Goal: Information Seeking & Learning: Compare options

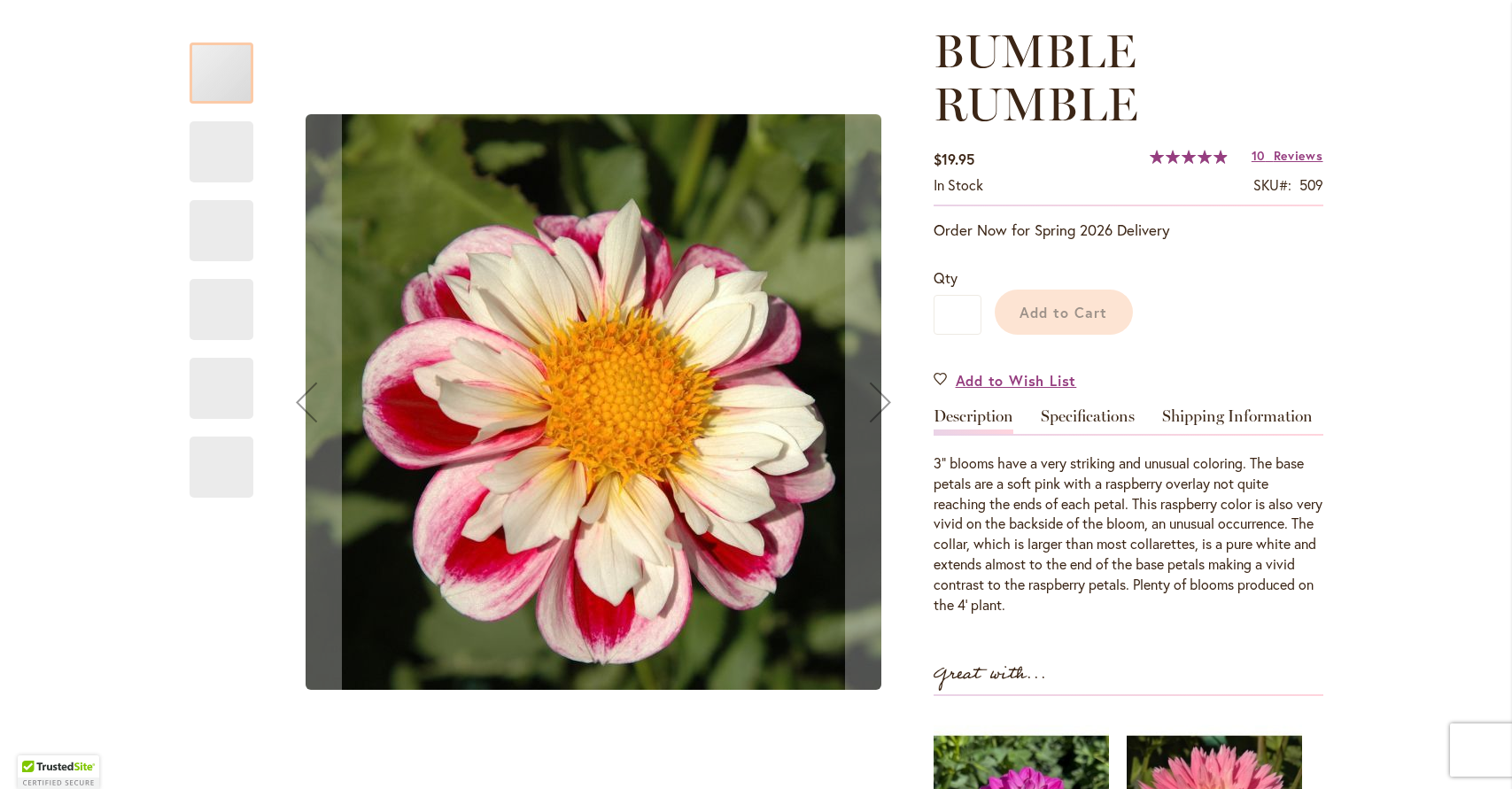
scroll to position [192, 0]
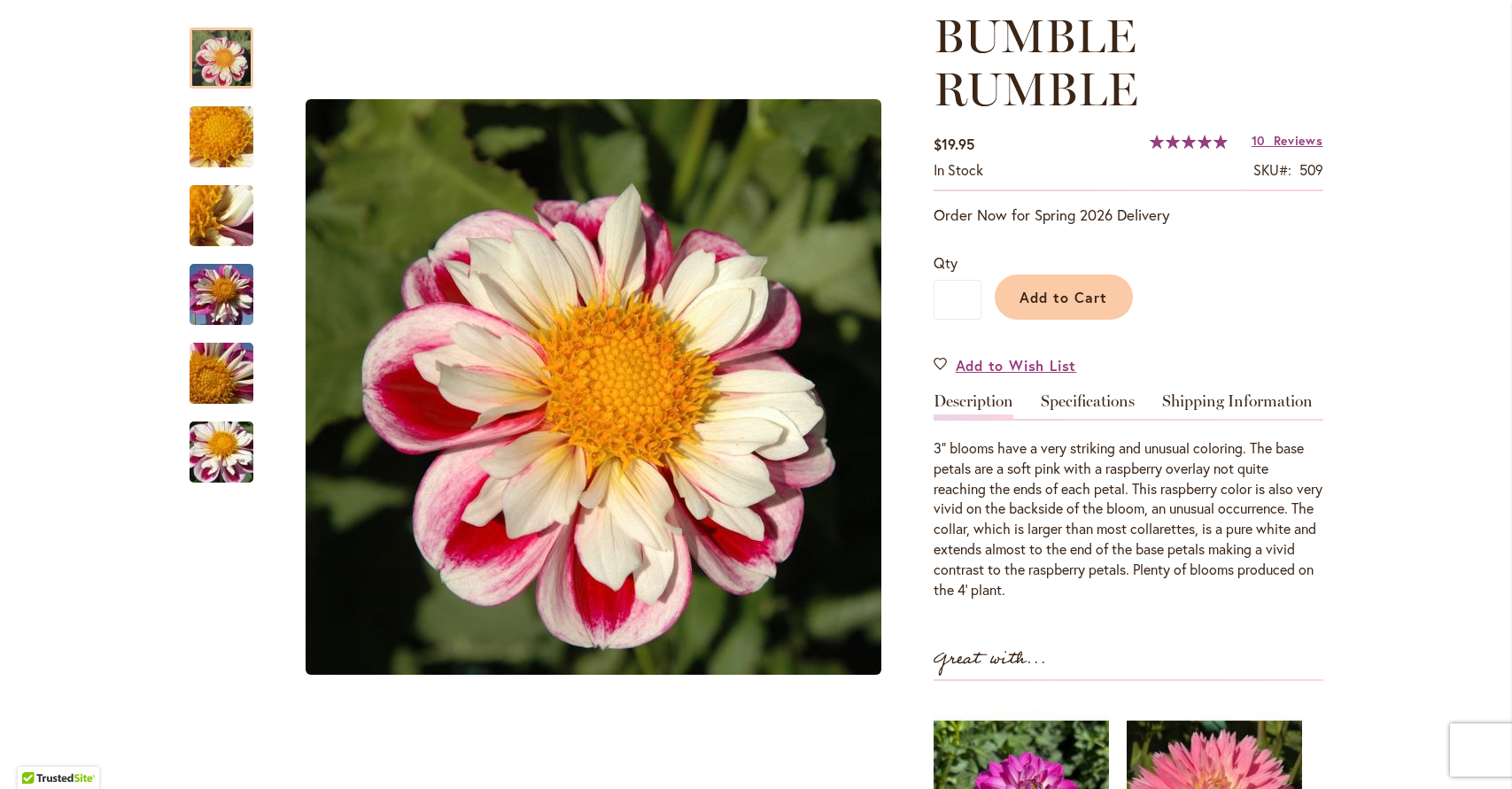
scroll to position [260, 0]
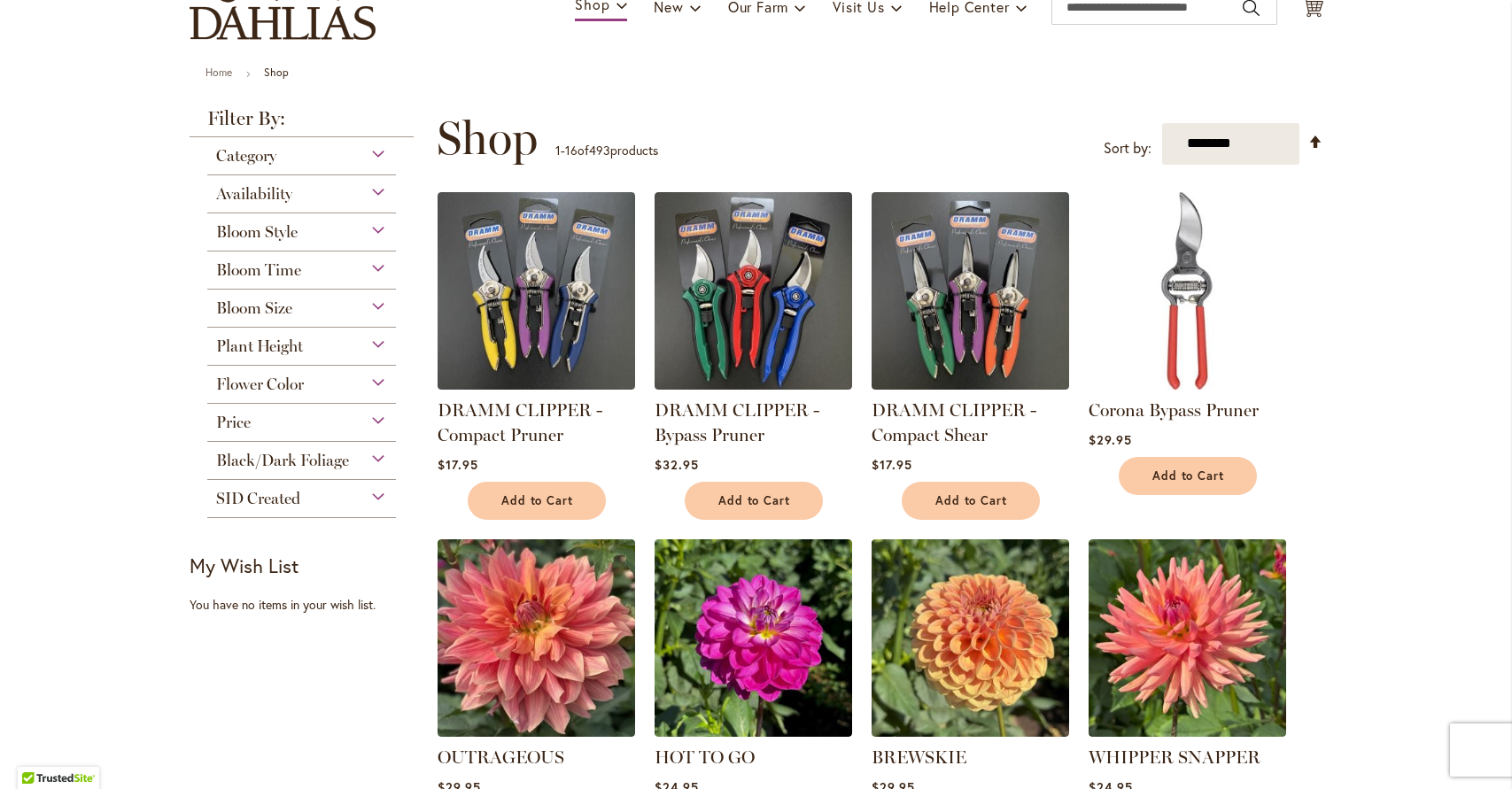
scroll to position [149, 0]
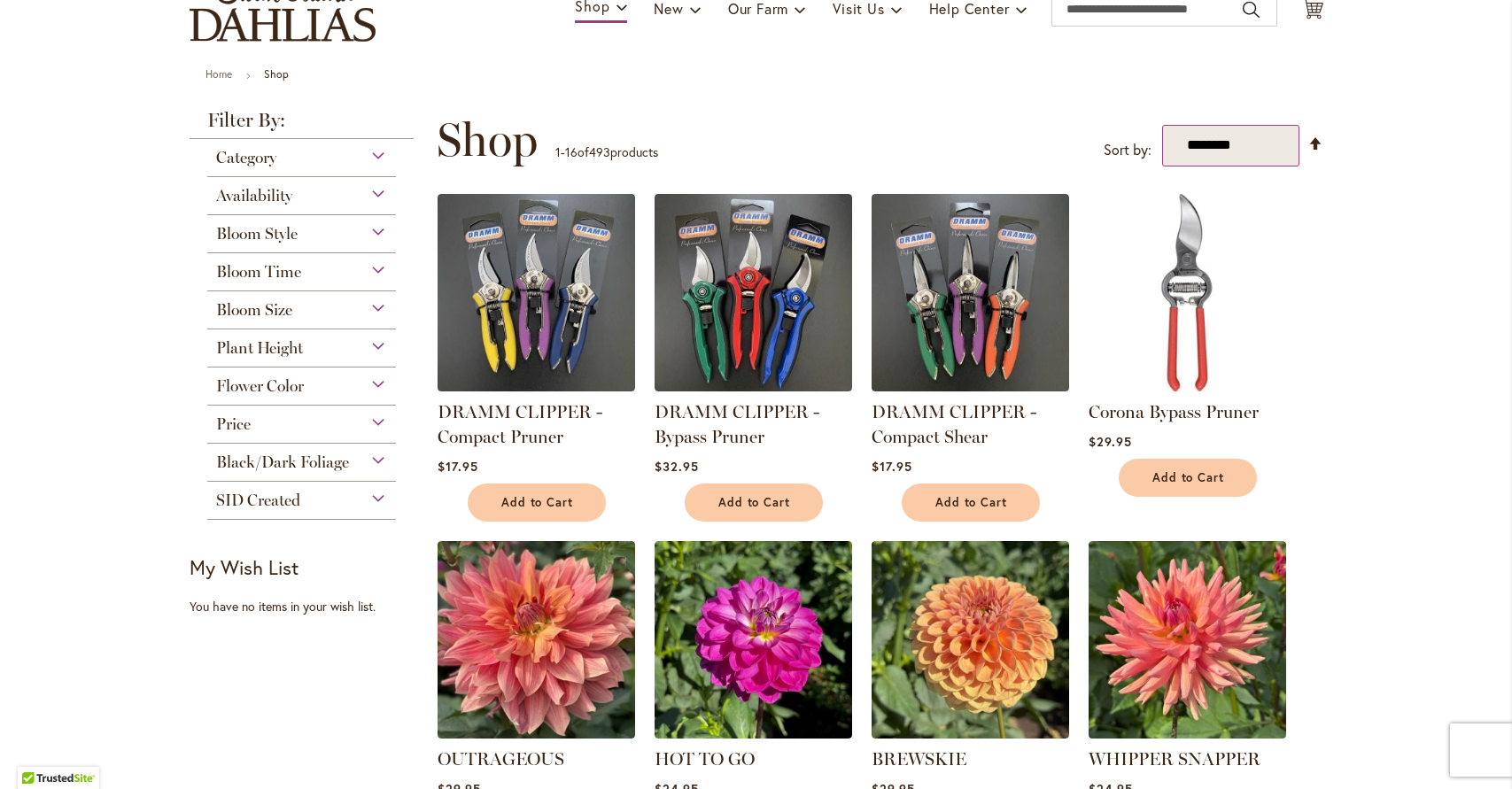
click at [1276, 152] on select "**********" at bounding box center [1230, 146] width 137 height 42
select select "****"
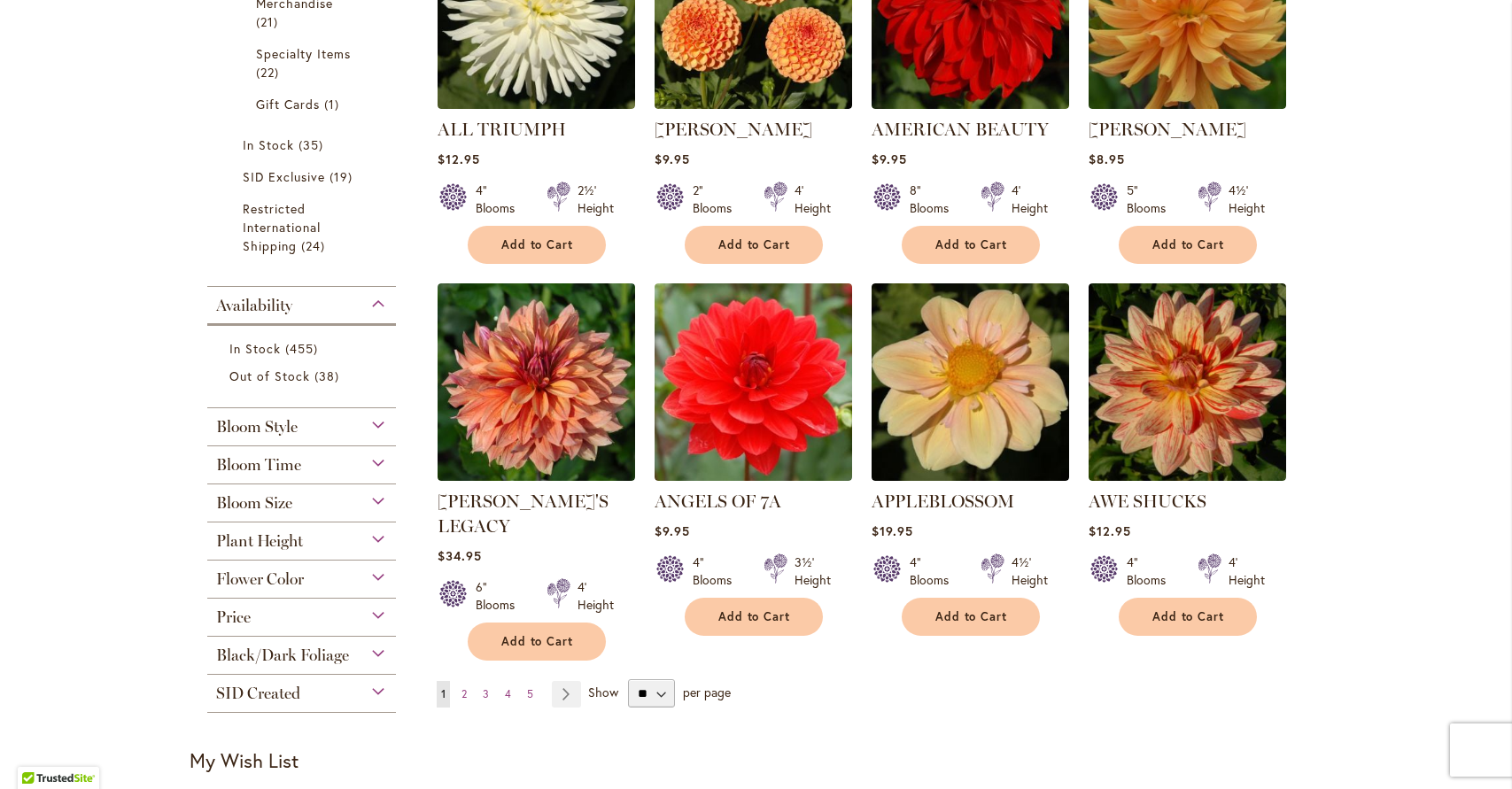
scroll to position [1179, 0]
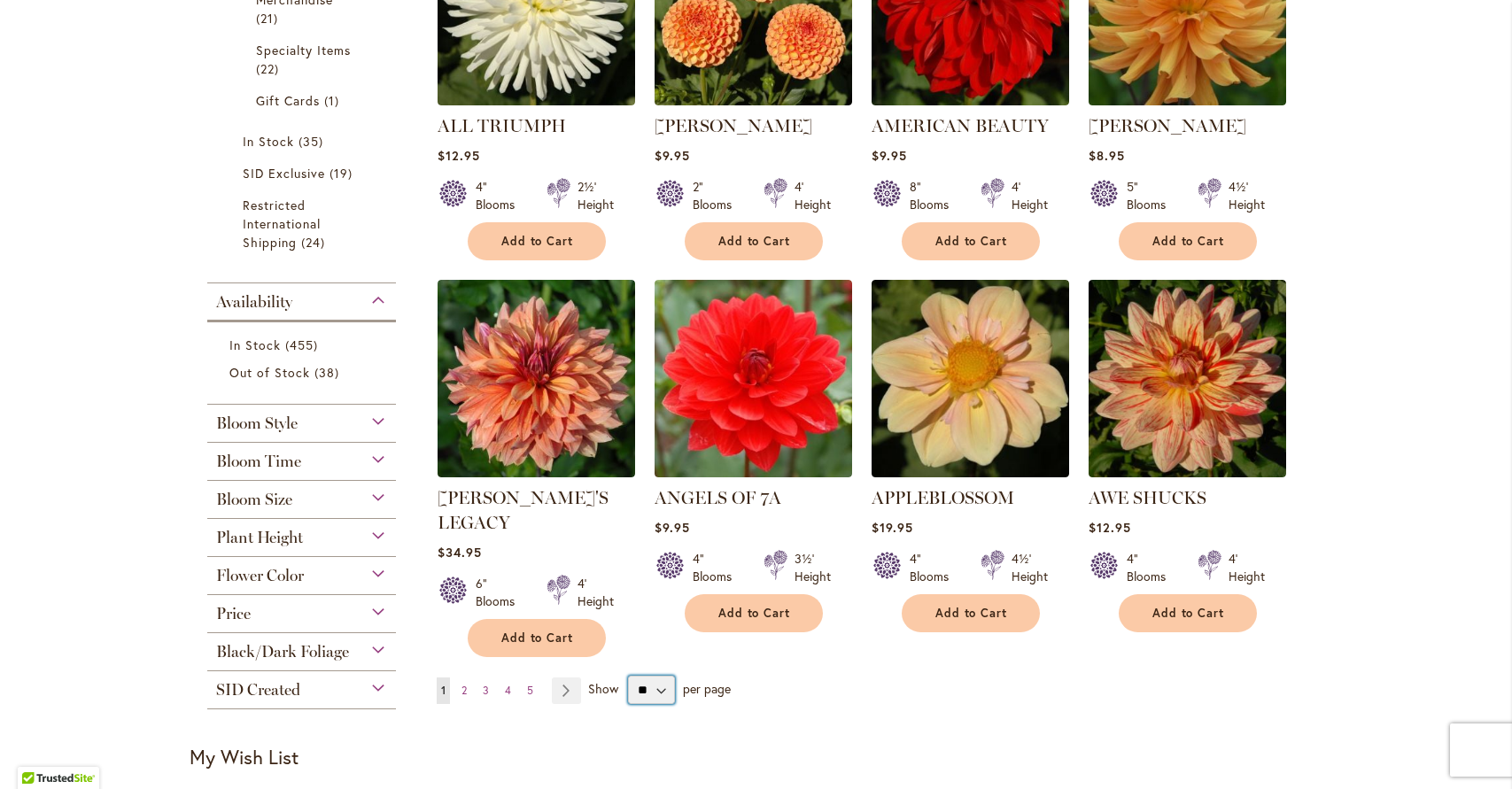
click at [667, 676] on select "** ** ** **" at bounding box center [652, 689] width 47 height 28
select select "**"
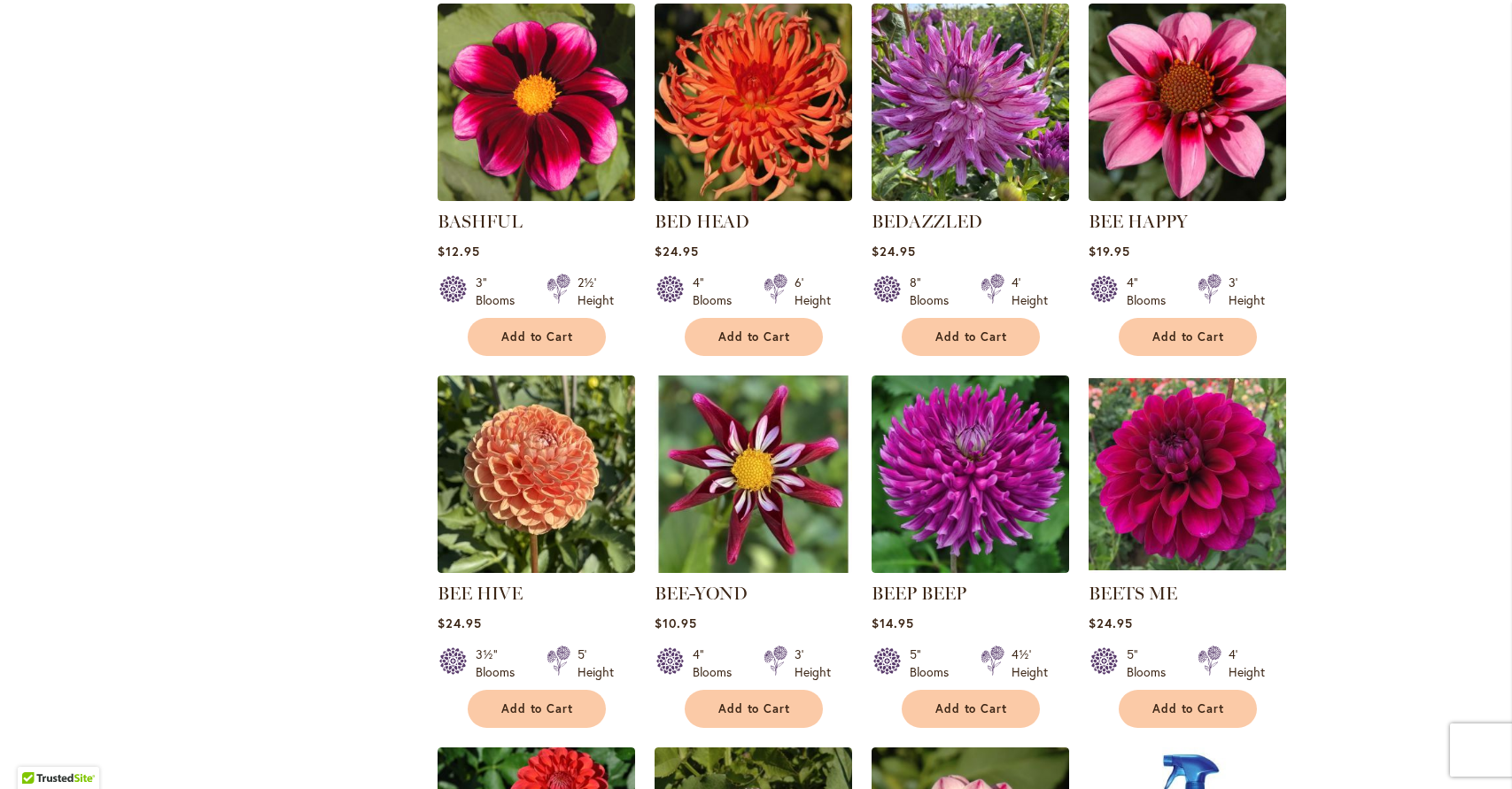
scroll to position [2601, 0]
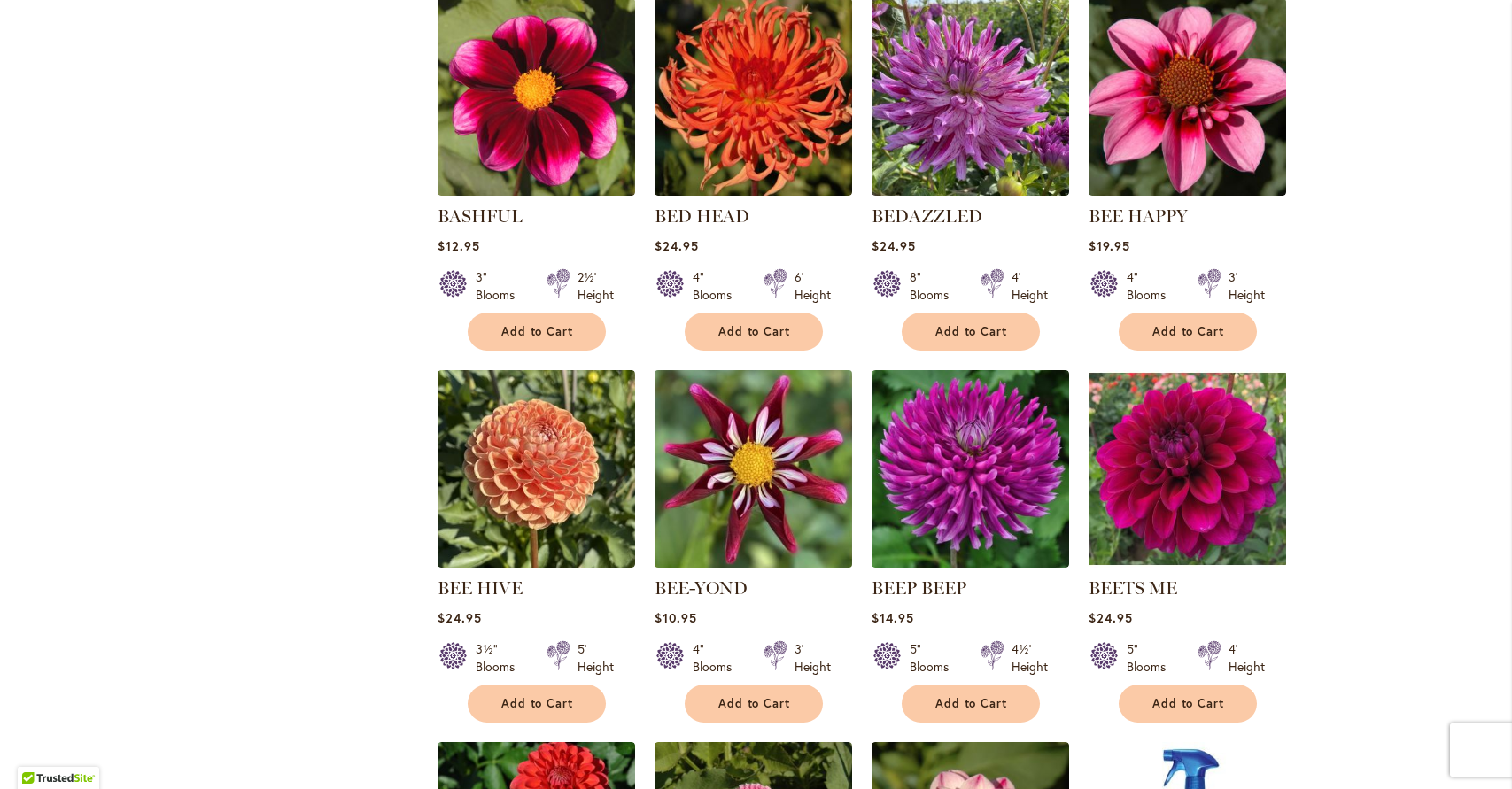
click at [767, 487] on img at bounding box center [753, 468] width 207 height 207
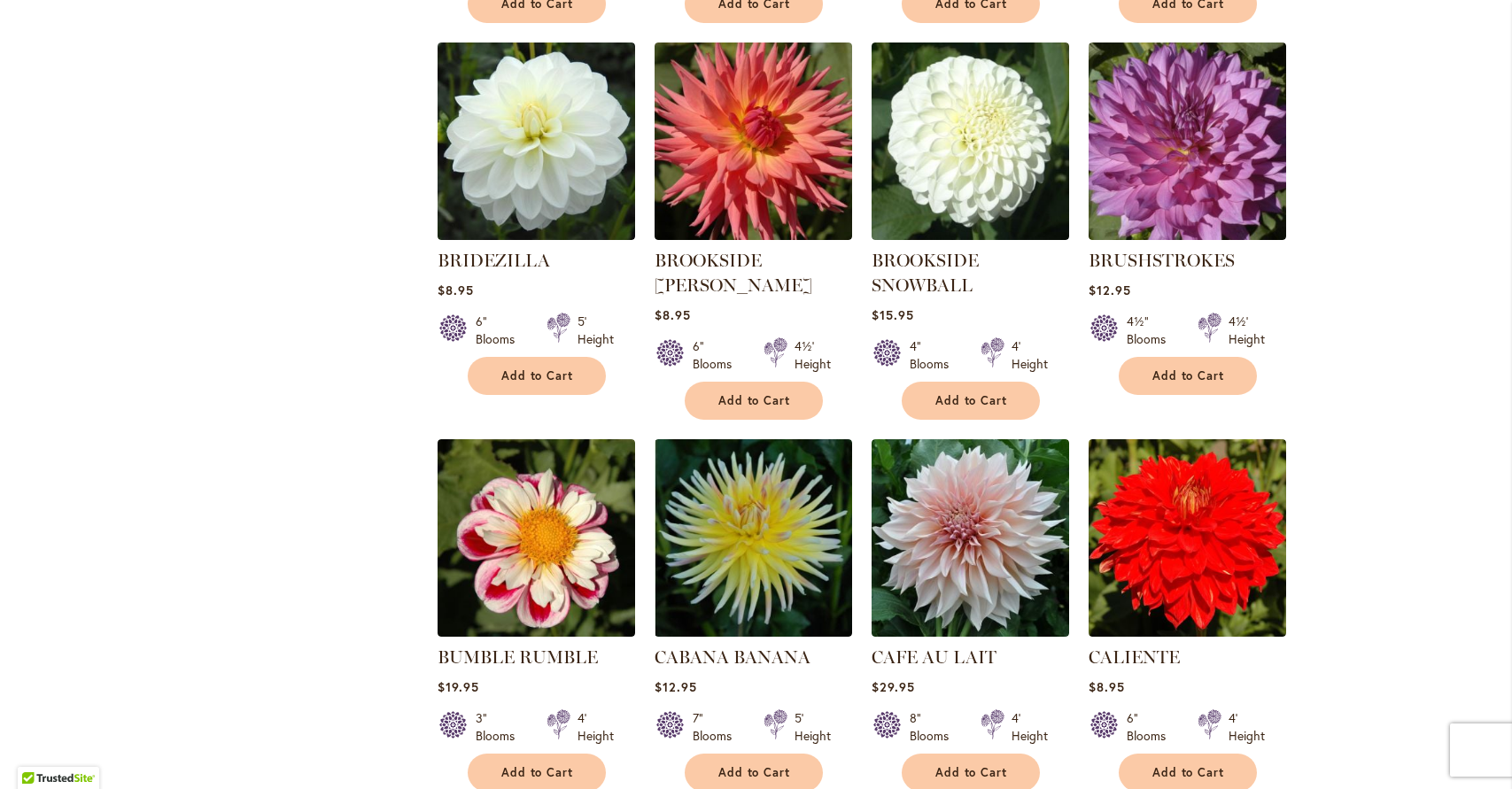
scroll to position [5616, 0]
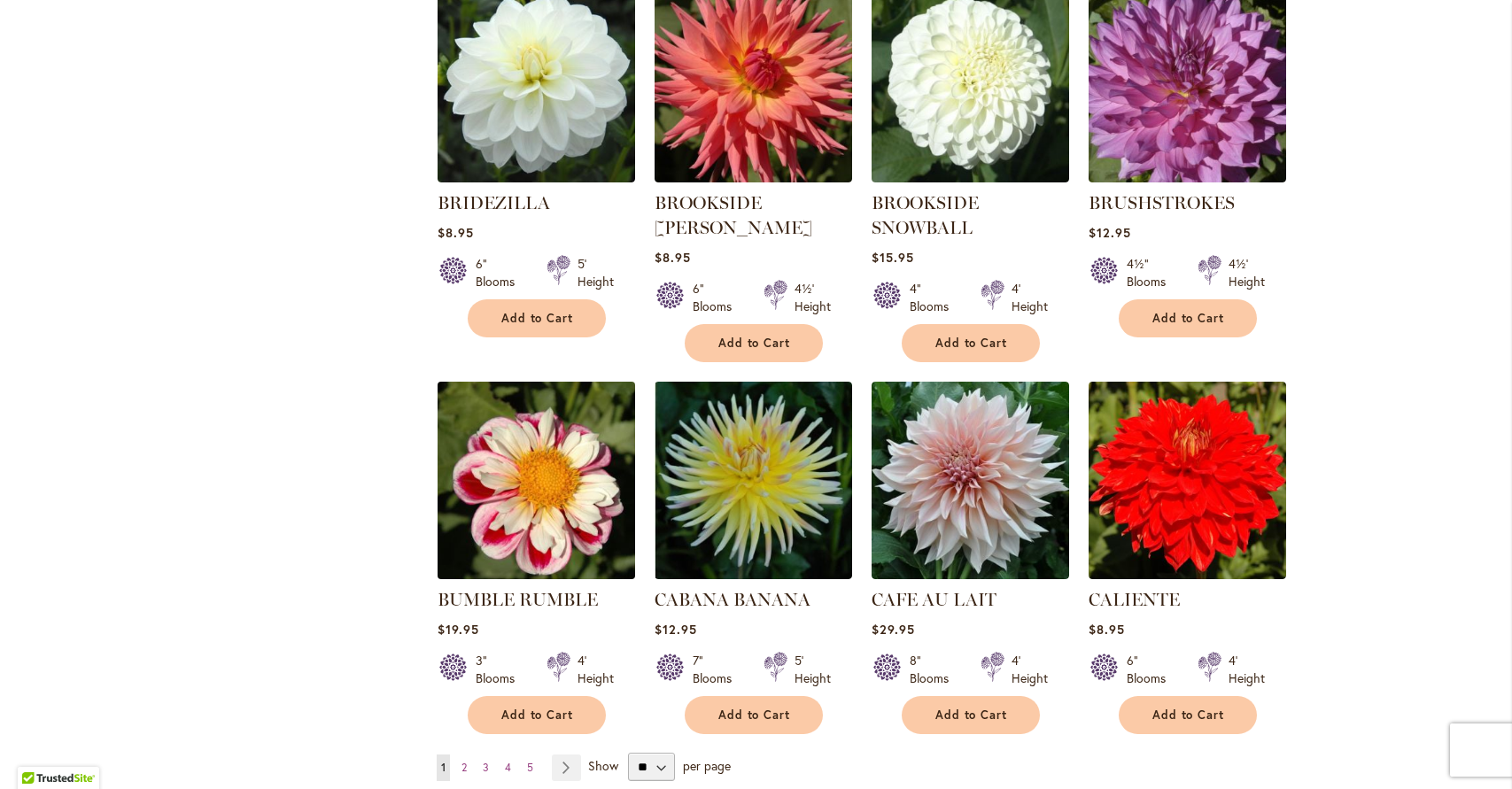
click at [539, 441] on img at bounding box center [536, 480] width 207 height 207
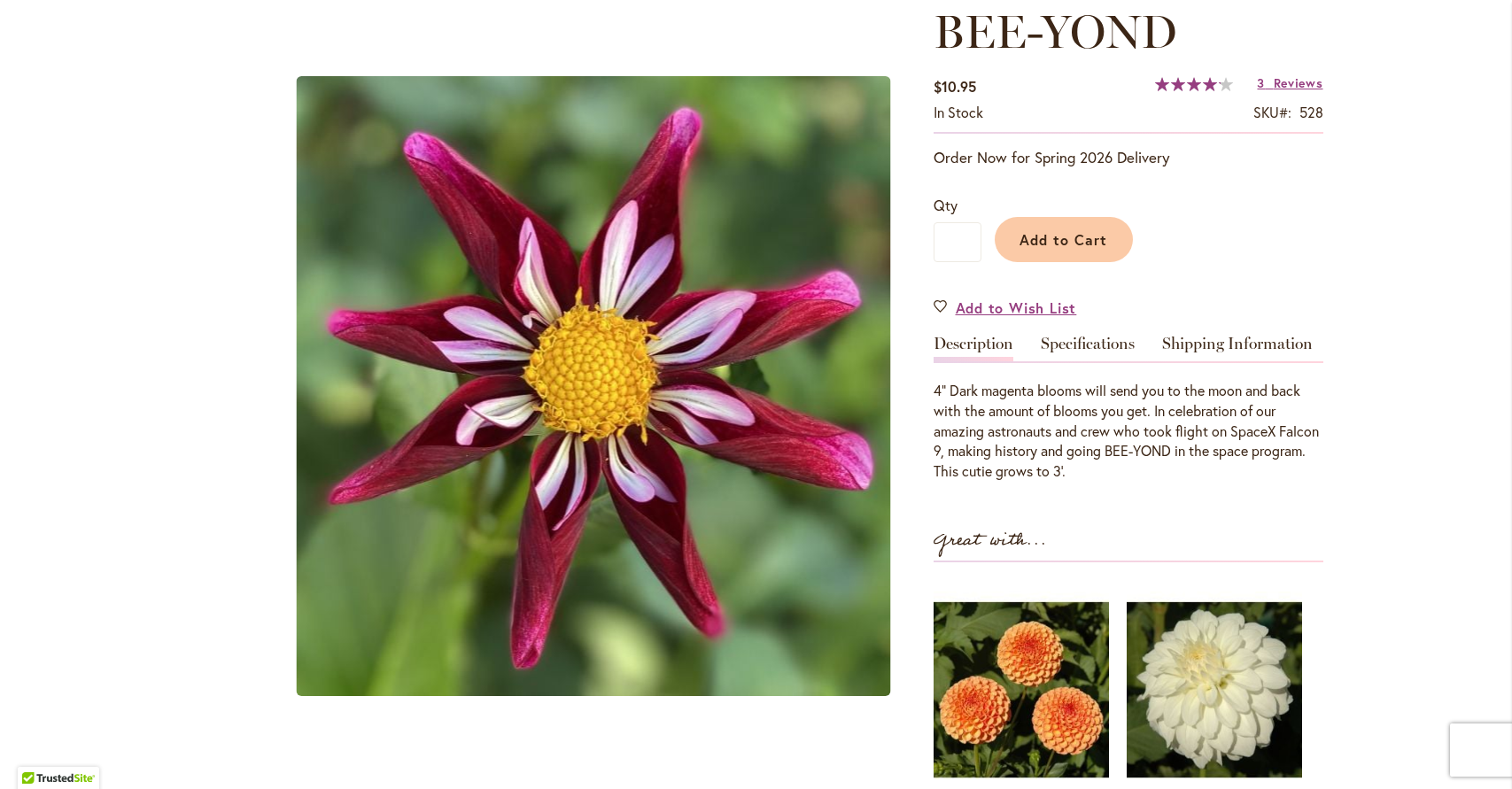
scroll to position [249, 0]
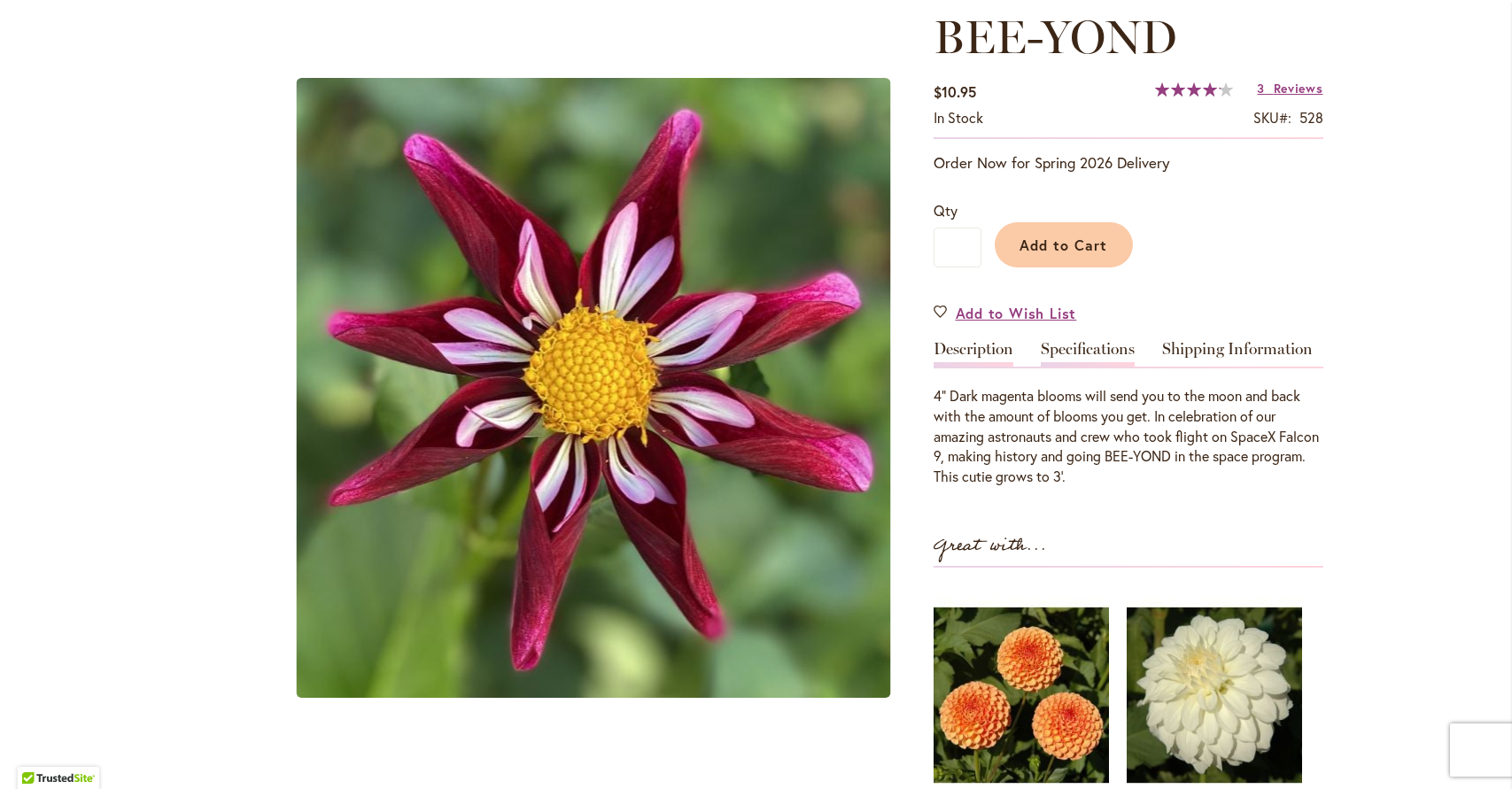
click at [1117, 343] on link "Specifications" at bounding box center [1087, 354] width 94 height 25
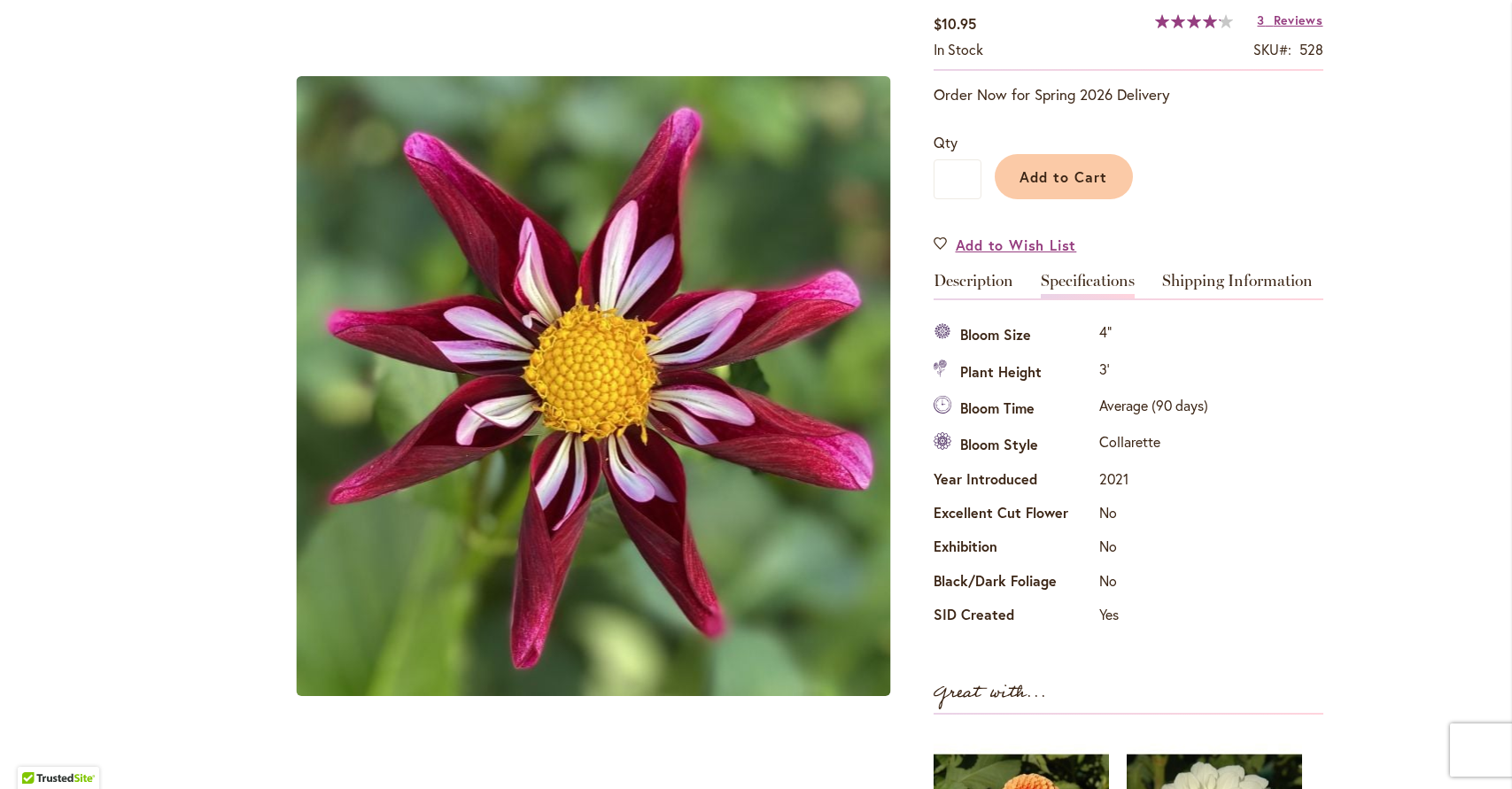
scroll to position [0, 0]
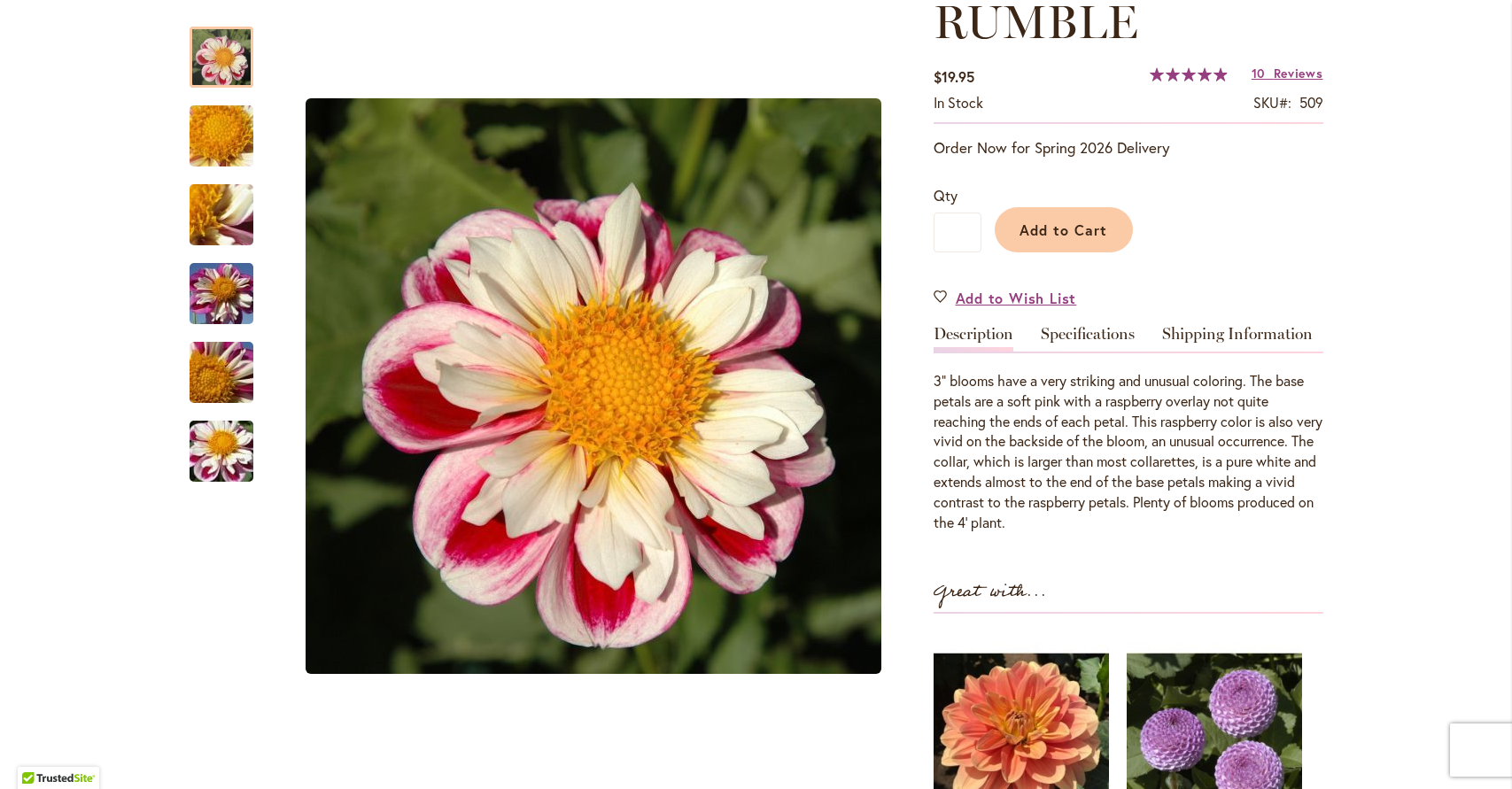
scroll to position [319, 0]
click at [1092, 330] on link "Specifications" at bounding box center [1087, 337] width 94 height 25
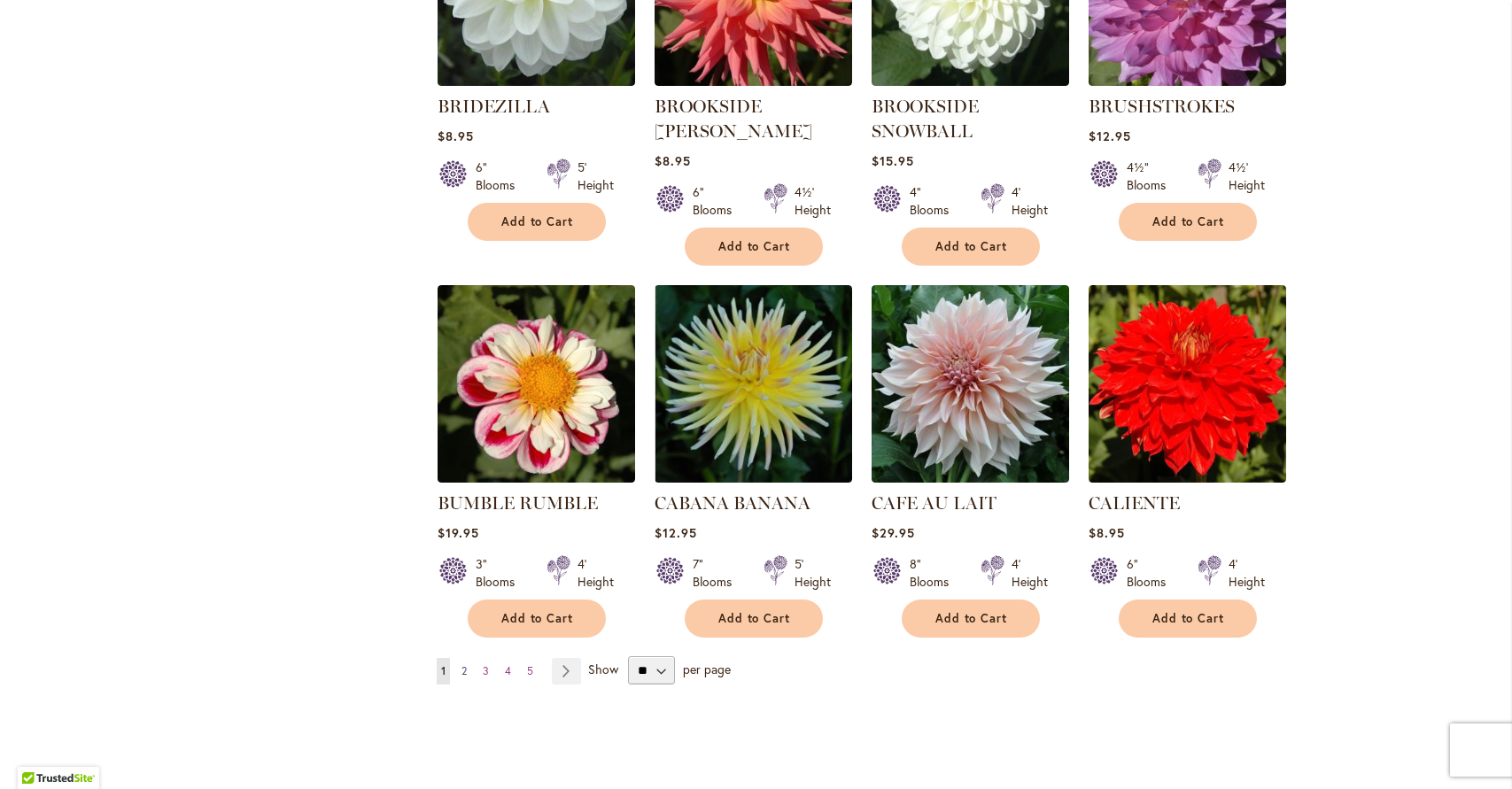
scroll to position [5713, 0]
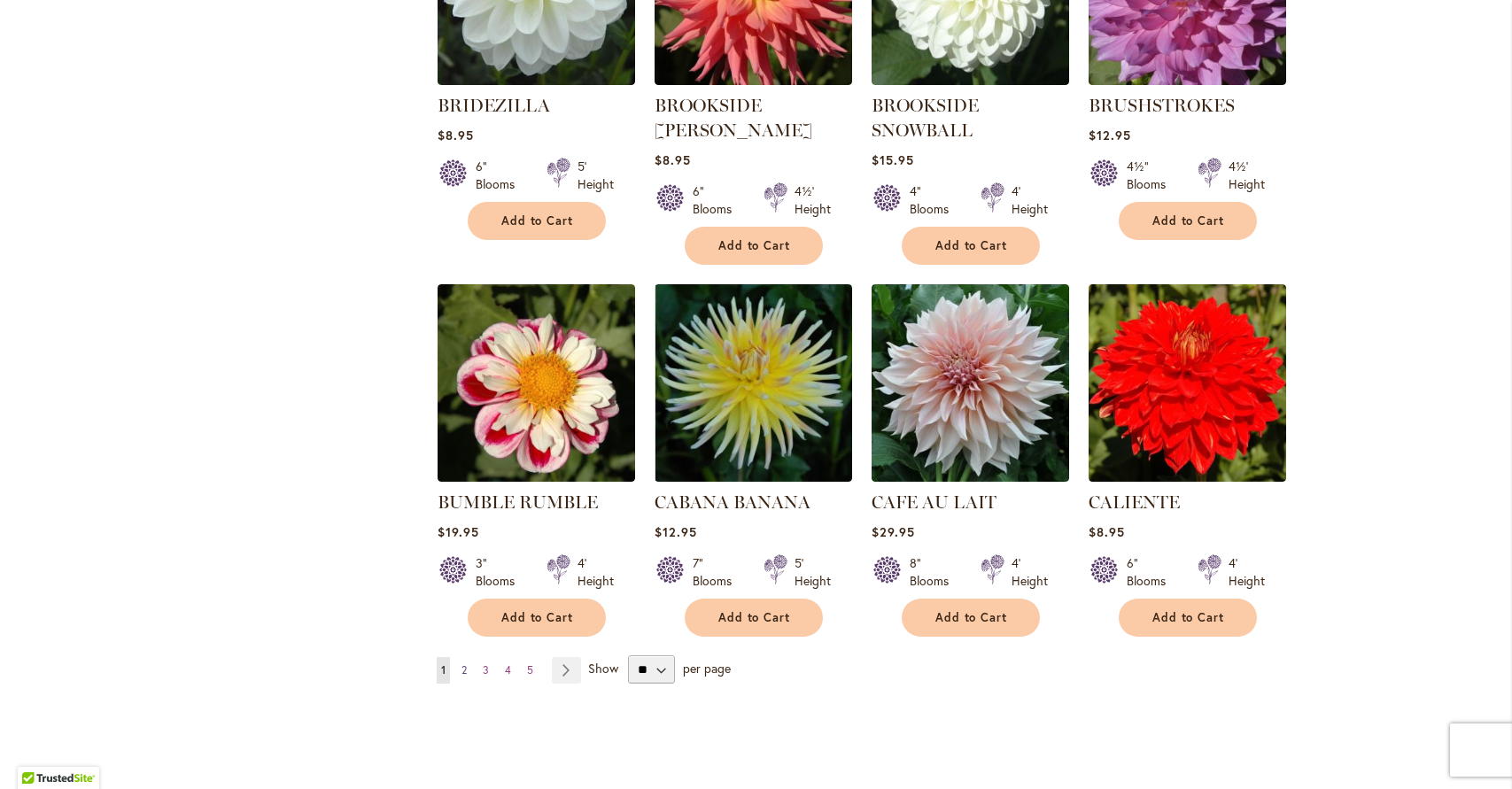
click at [467, 664] on span "2" at bounding box center [464, 670] width 5 height 14
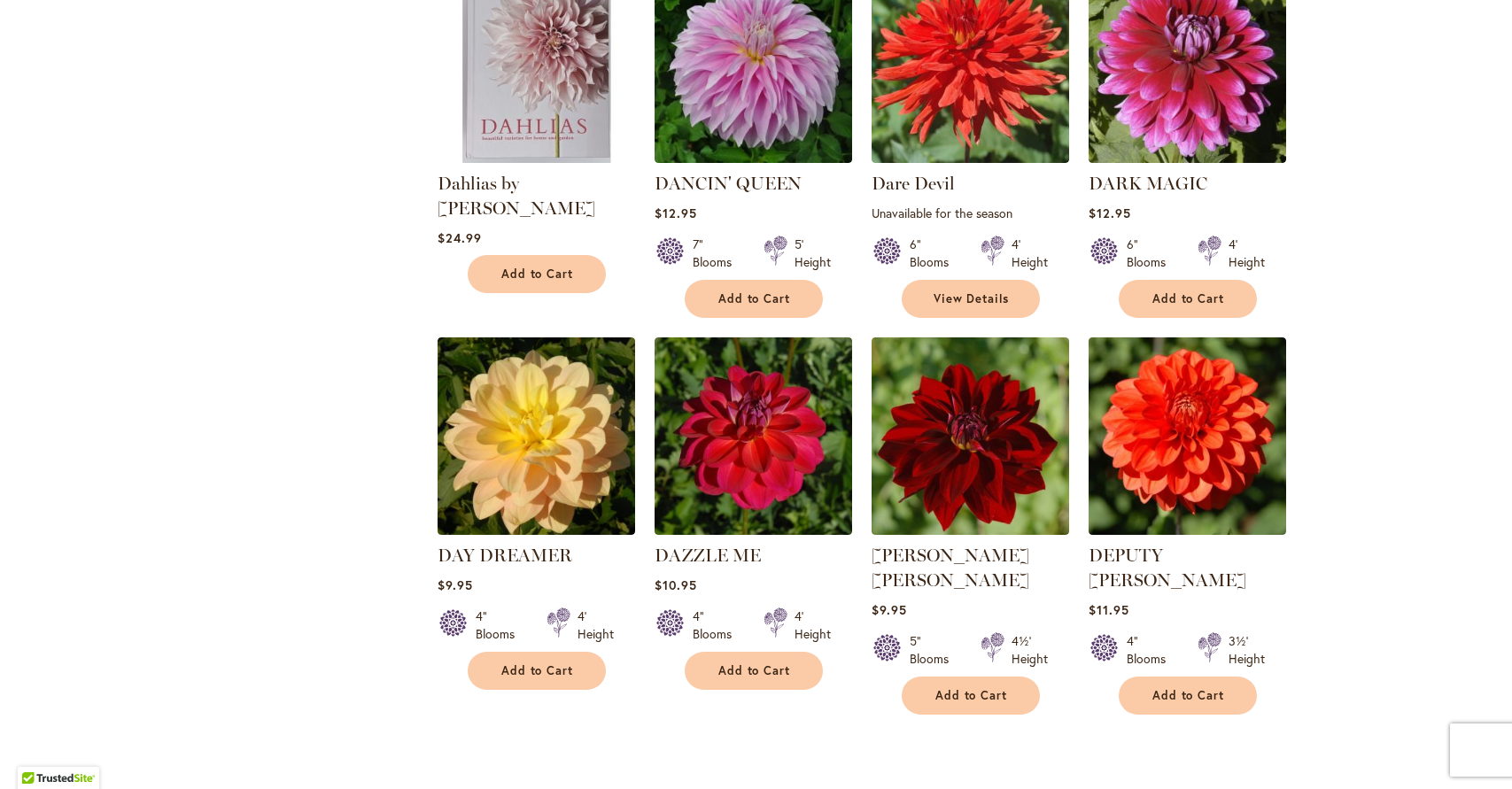
scroll to position [4182, 0]
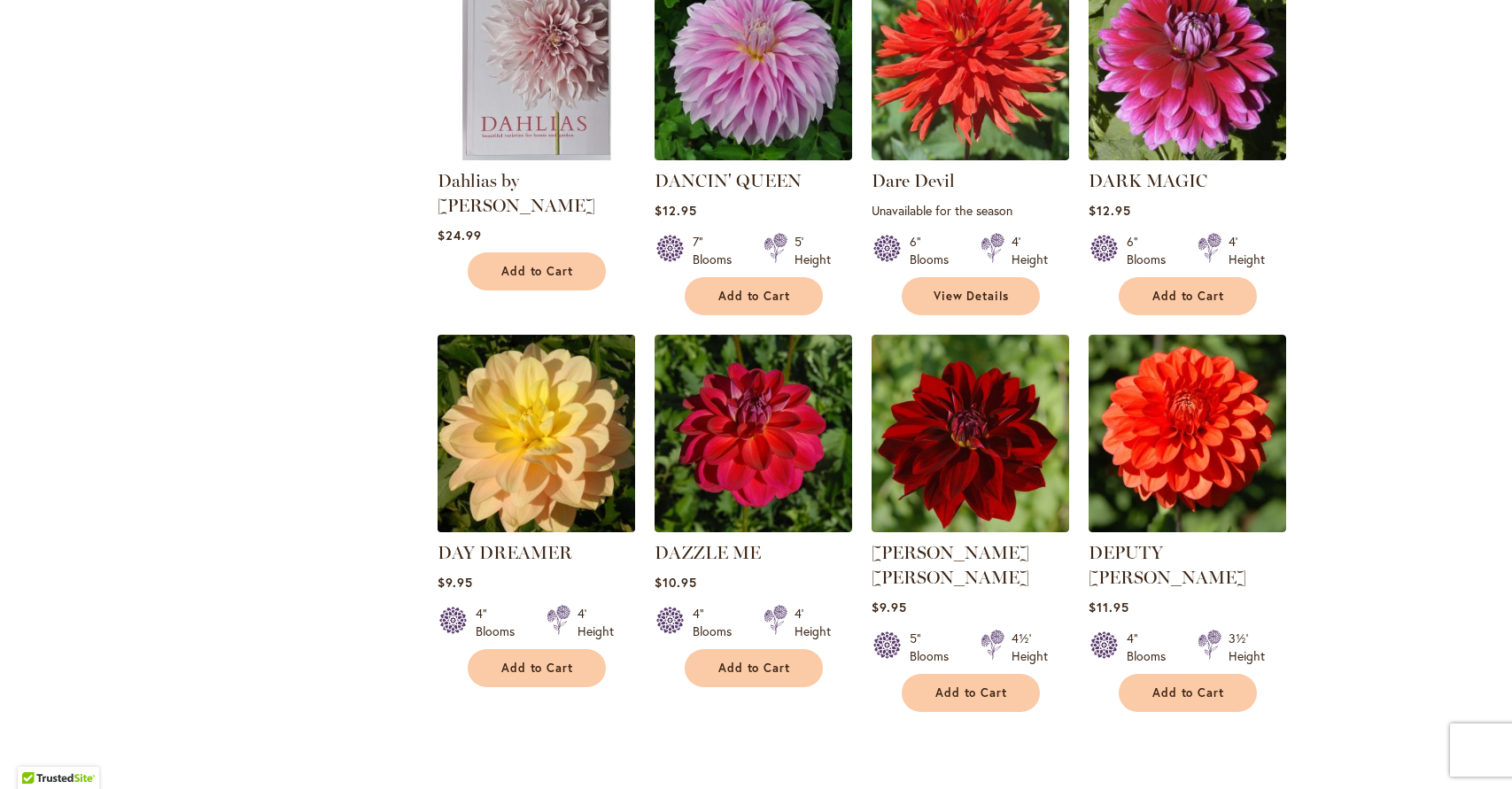
click at [481, 387] on img at bounding box center [536, 433] width 207 height 207
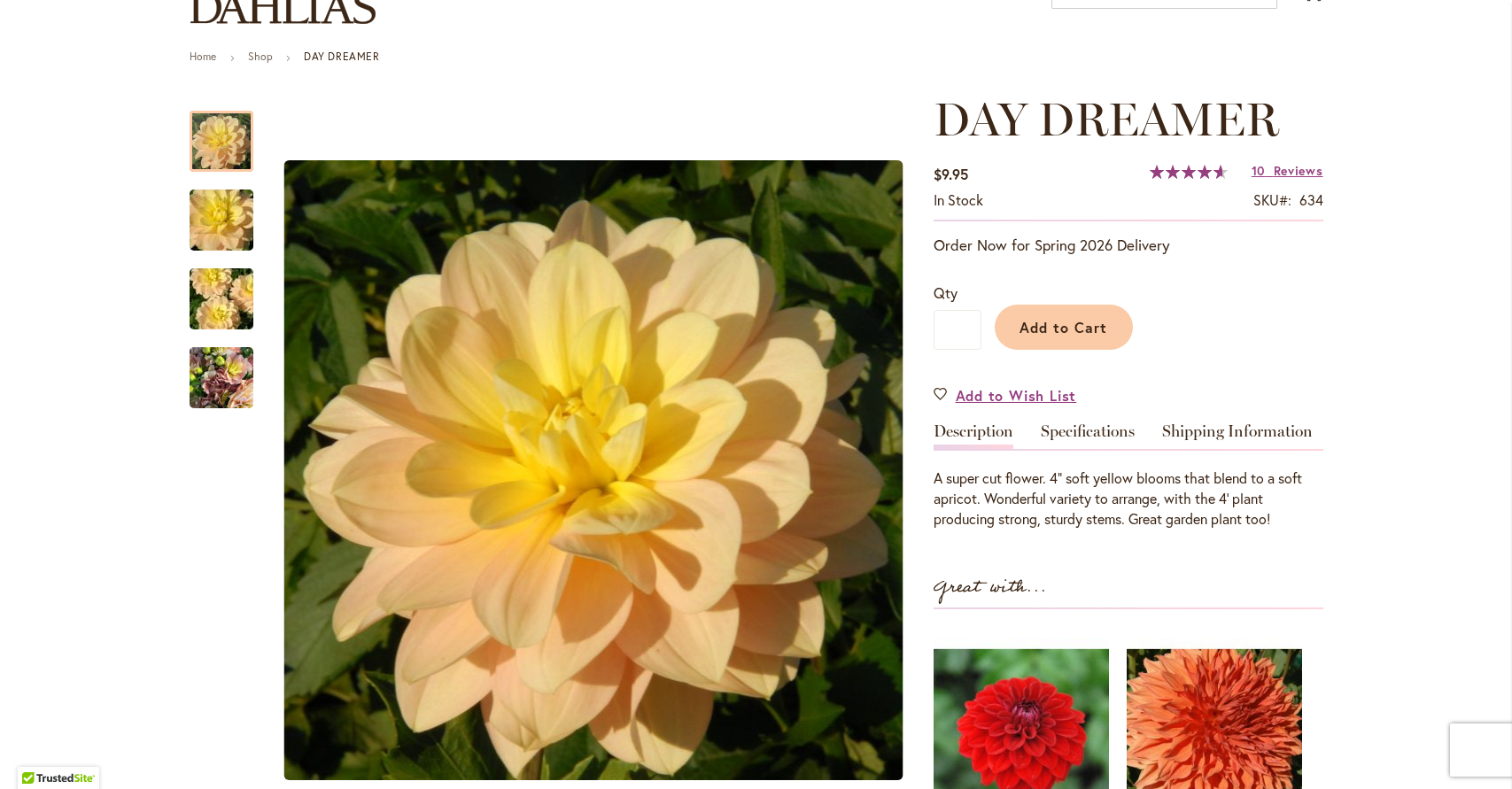
scroll to position [193, 0]
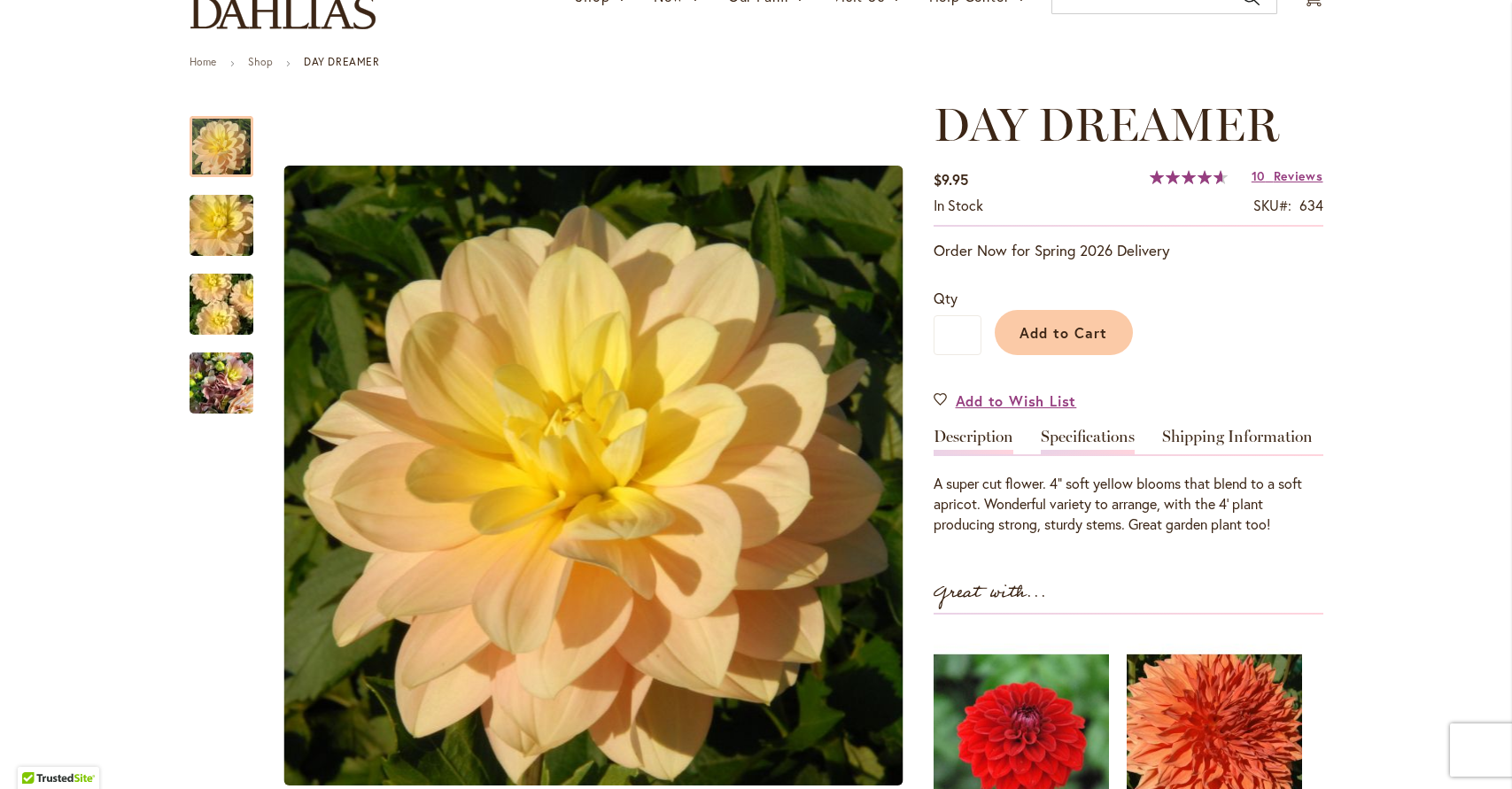
click at [1085, 431] on link "Specifications" at bounding box center [1087, 441] width 94 height 25
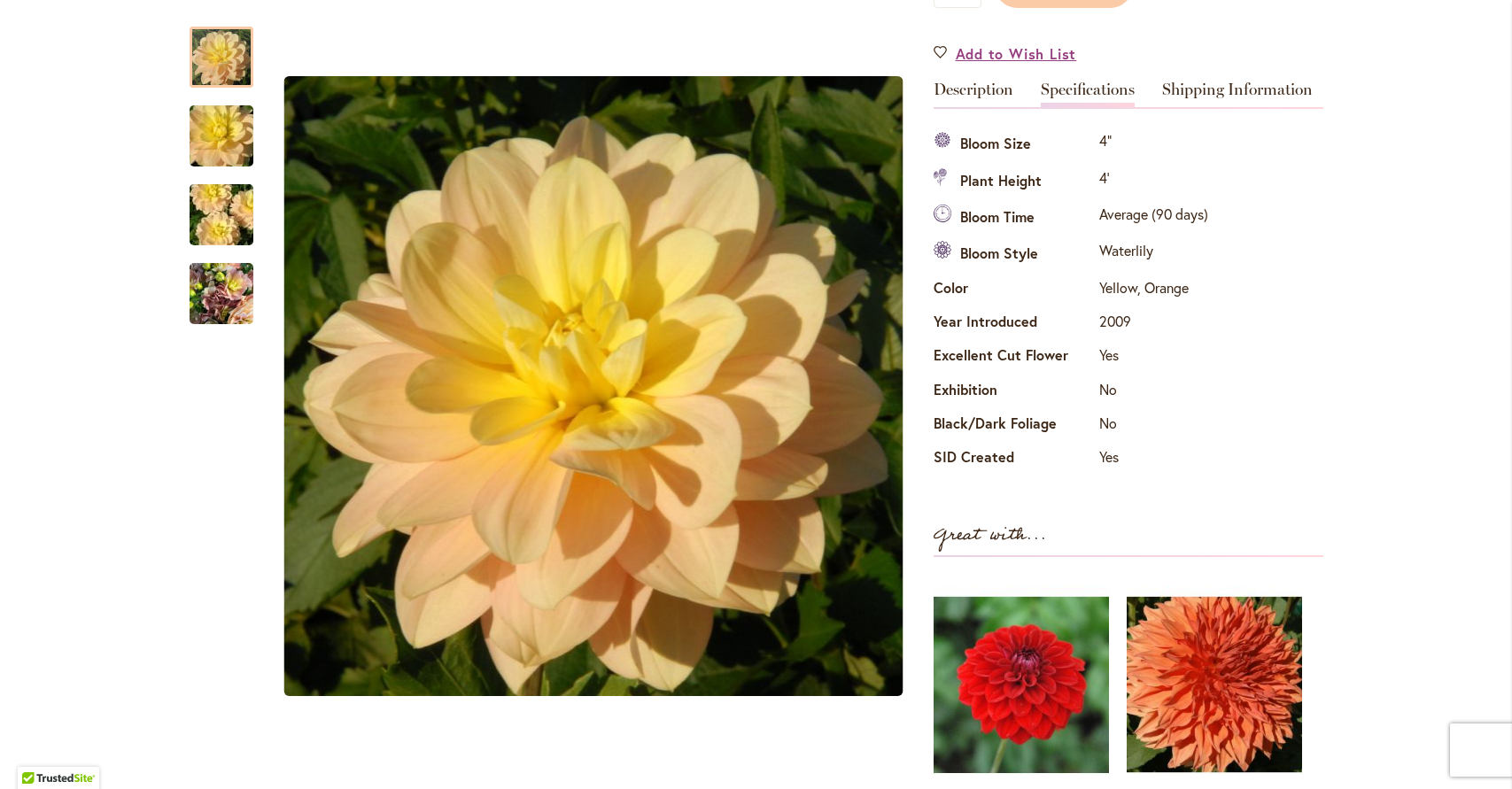
scroll to position [484, 0]
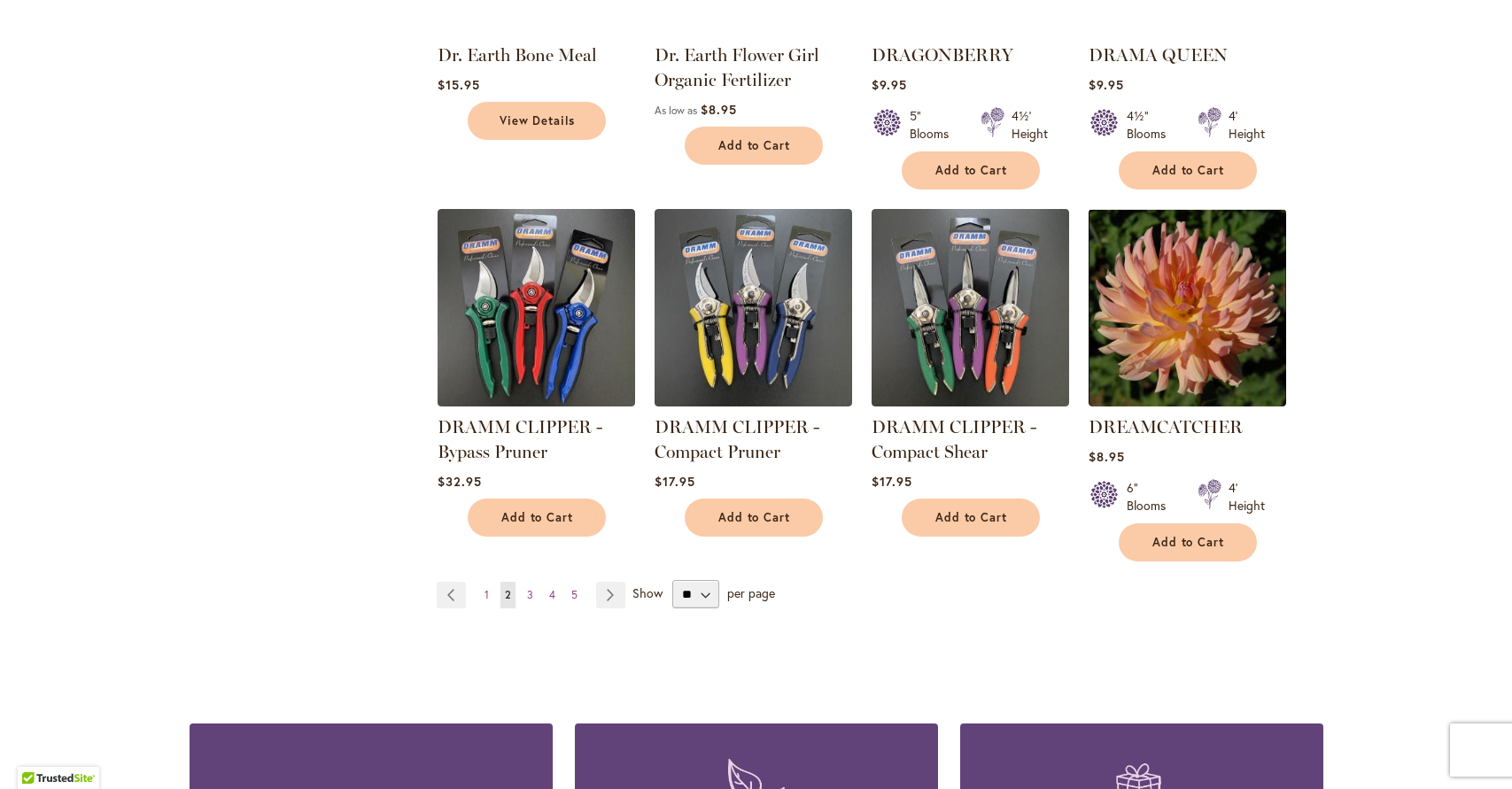
scroll to position [5908, 0]
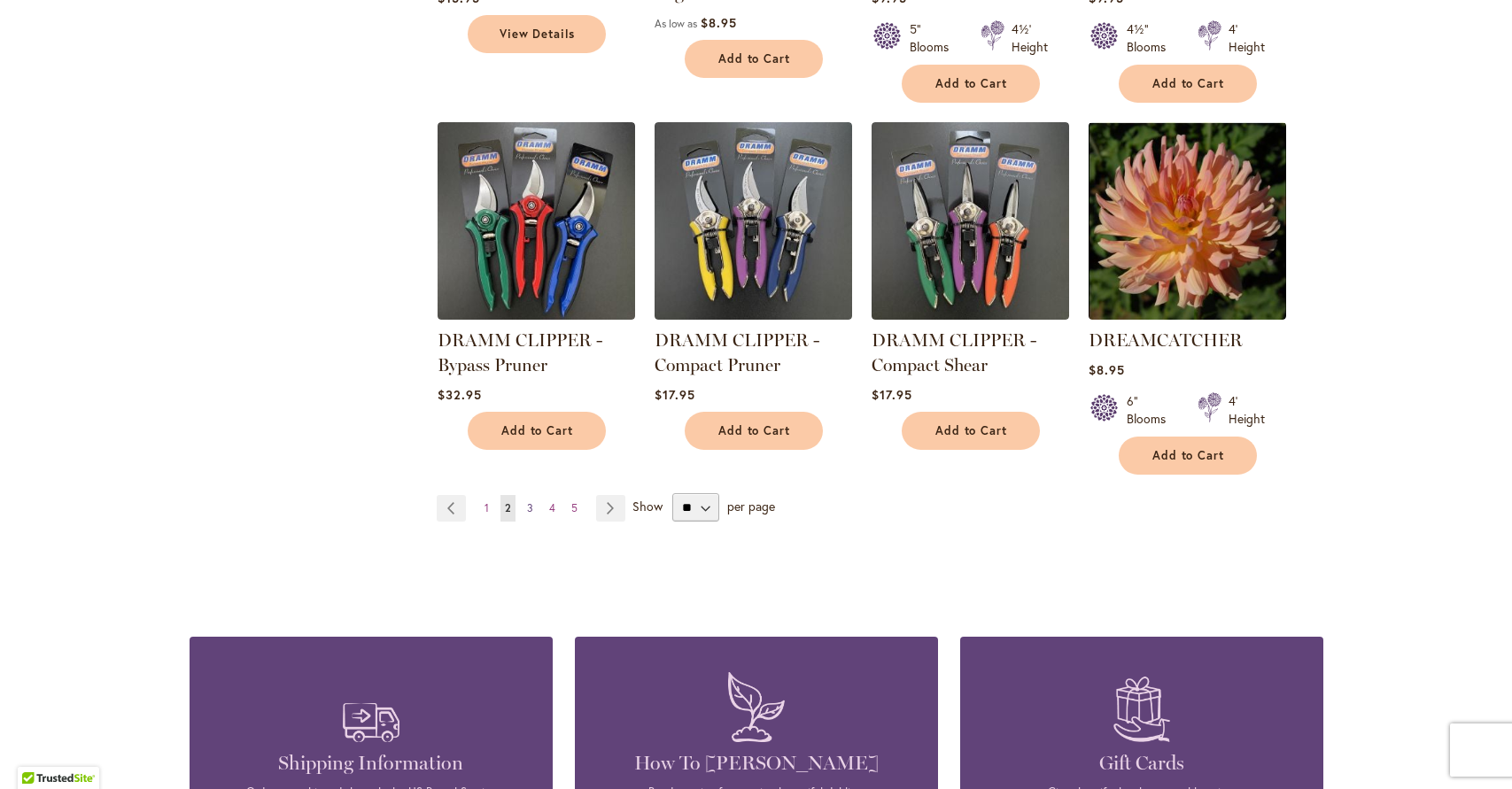
click at [532, 495] on link "Page 3" at bounding box center [530, 508] width 15 height 26
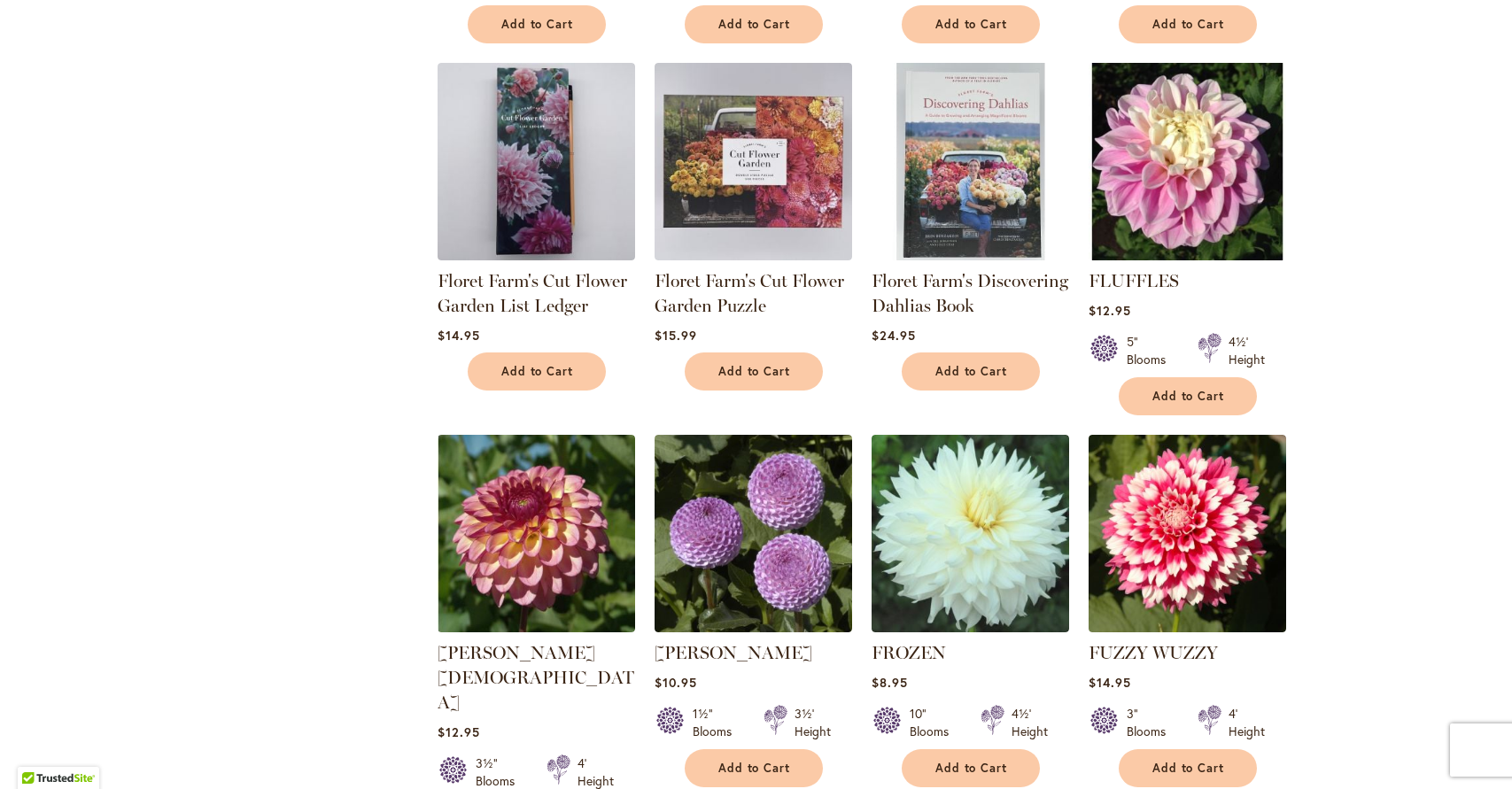
scroll to position [3305, 0]
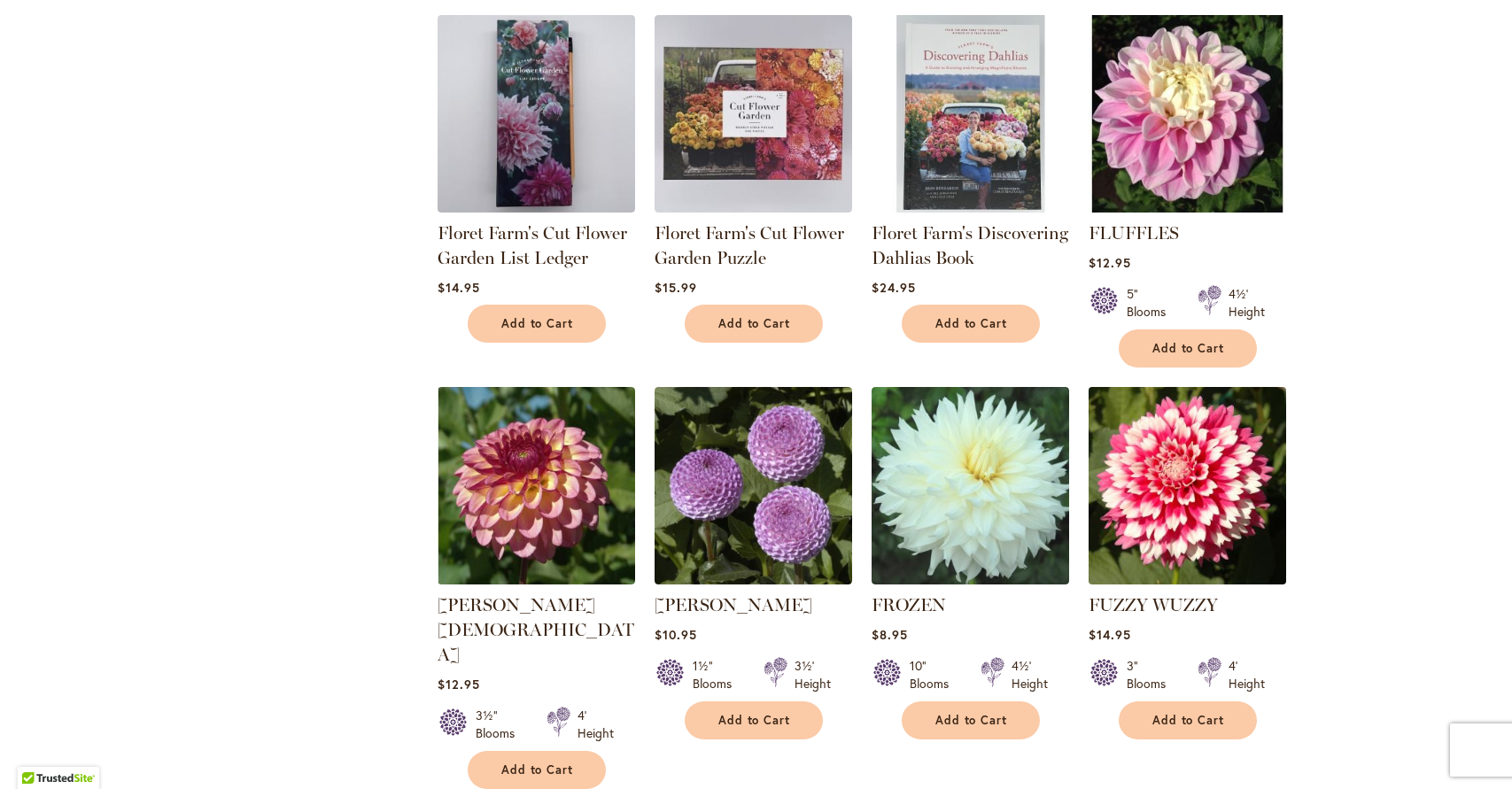
click at [1176, 493] on img at bounding box center [1187, 485] width 207 height 207
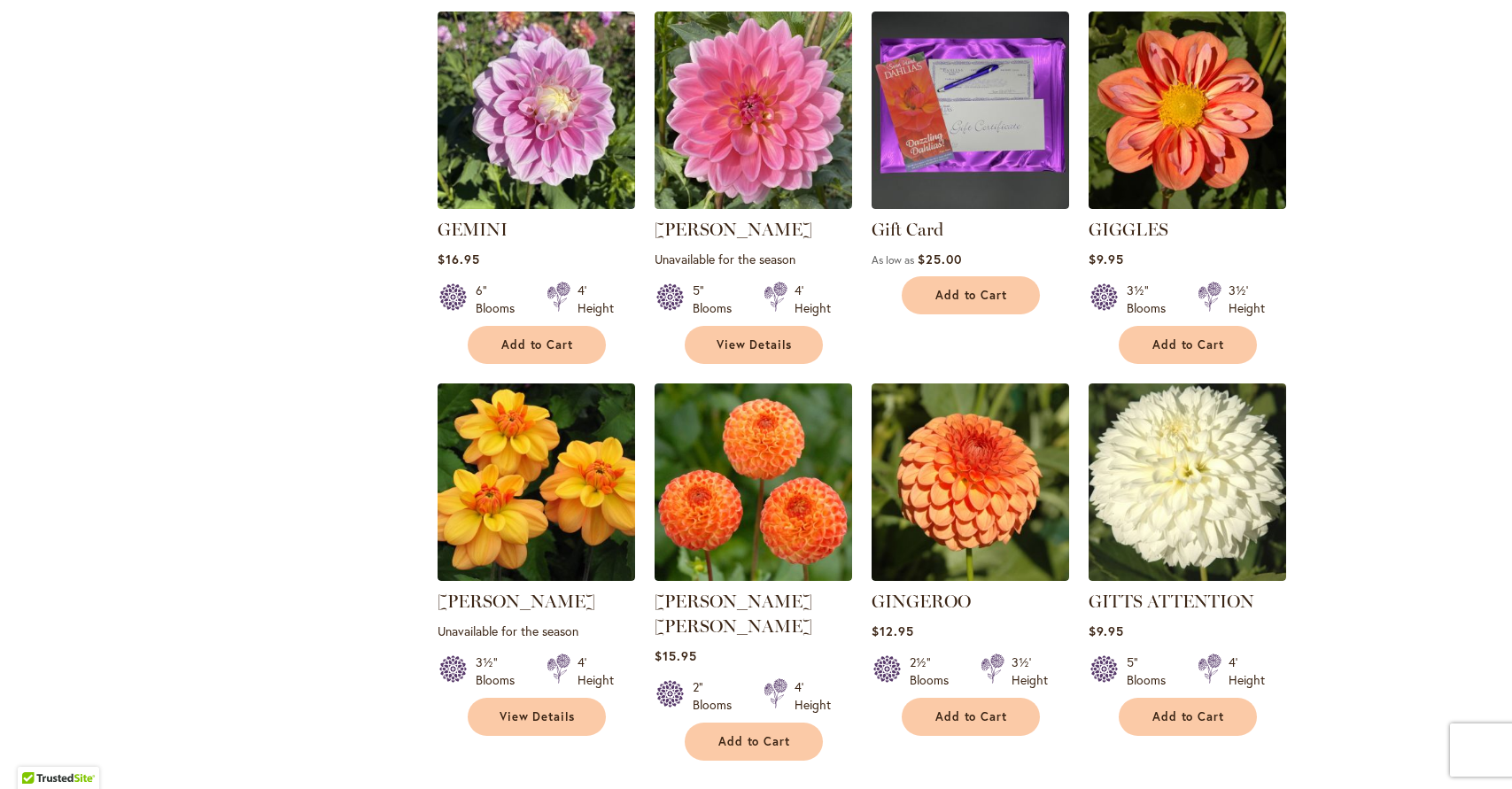
scroll to position [5087, 0]
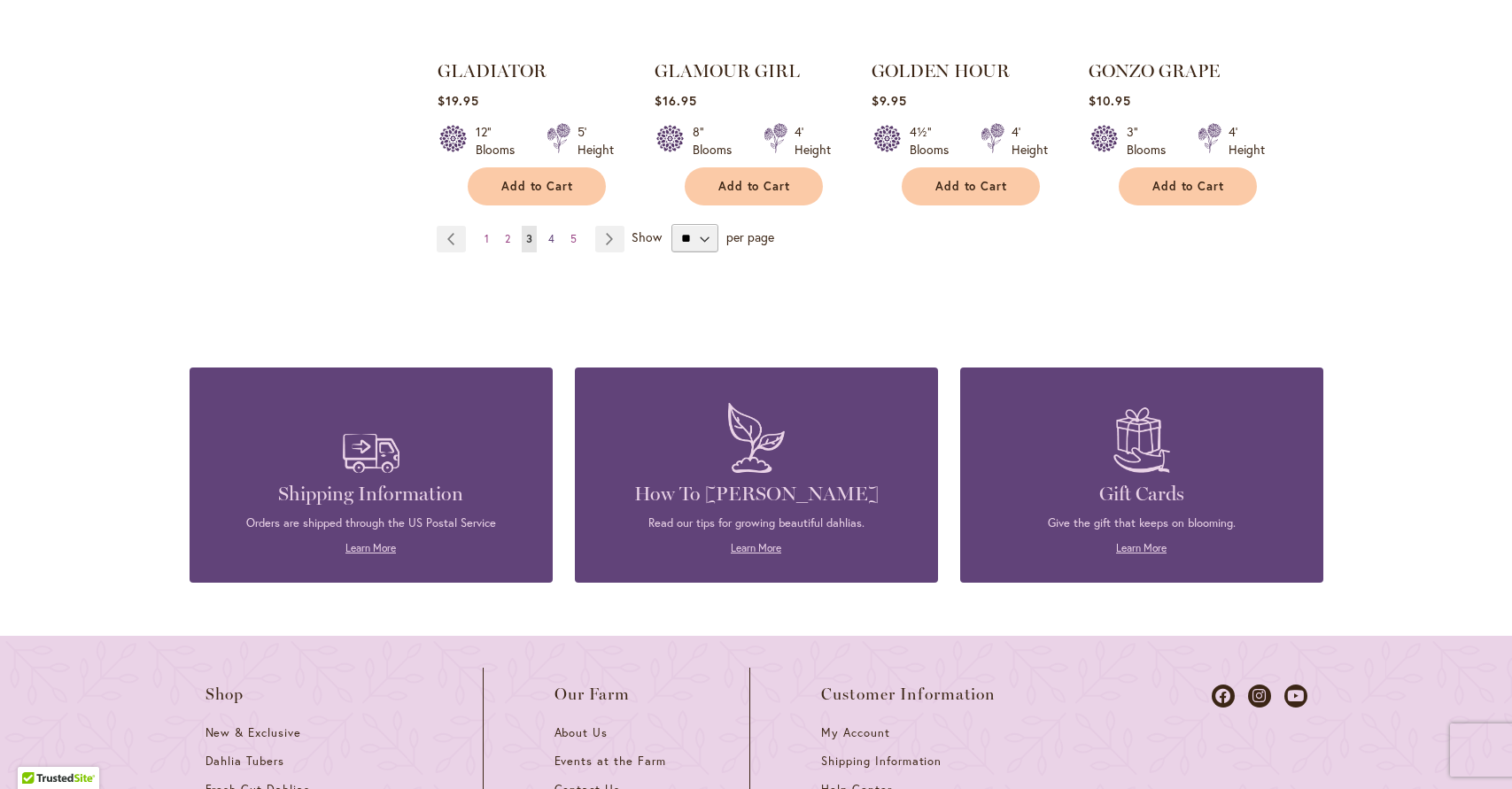
click at [553, 232] on span "4" at bounding box center [551, 239] width 6 height 14
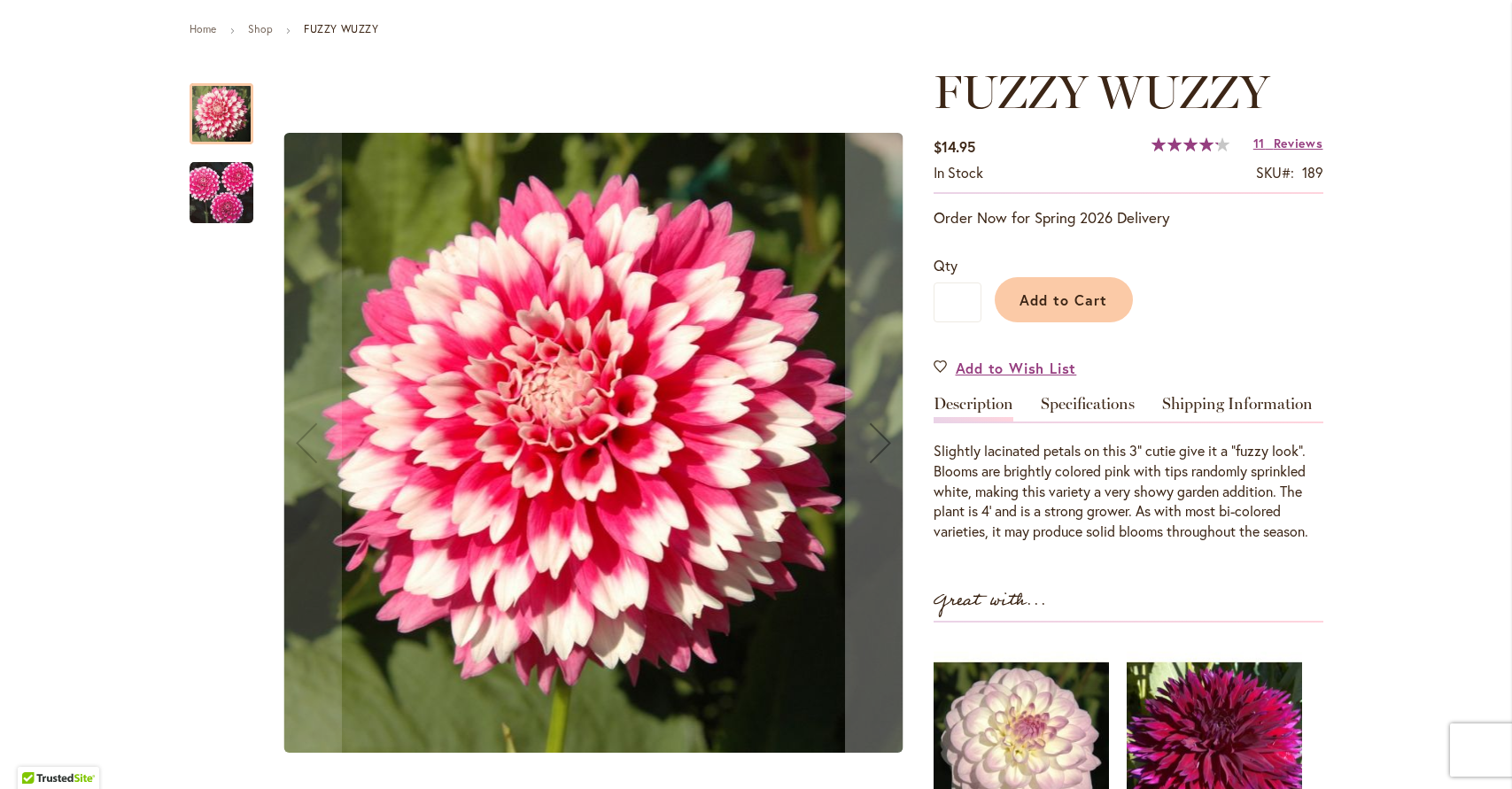
scroll to position [196, 0]
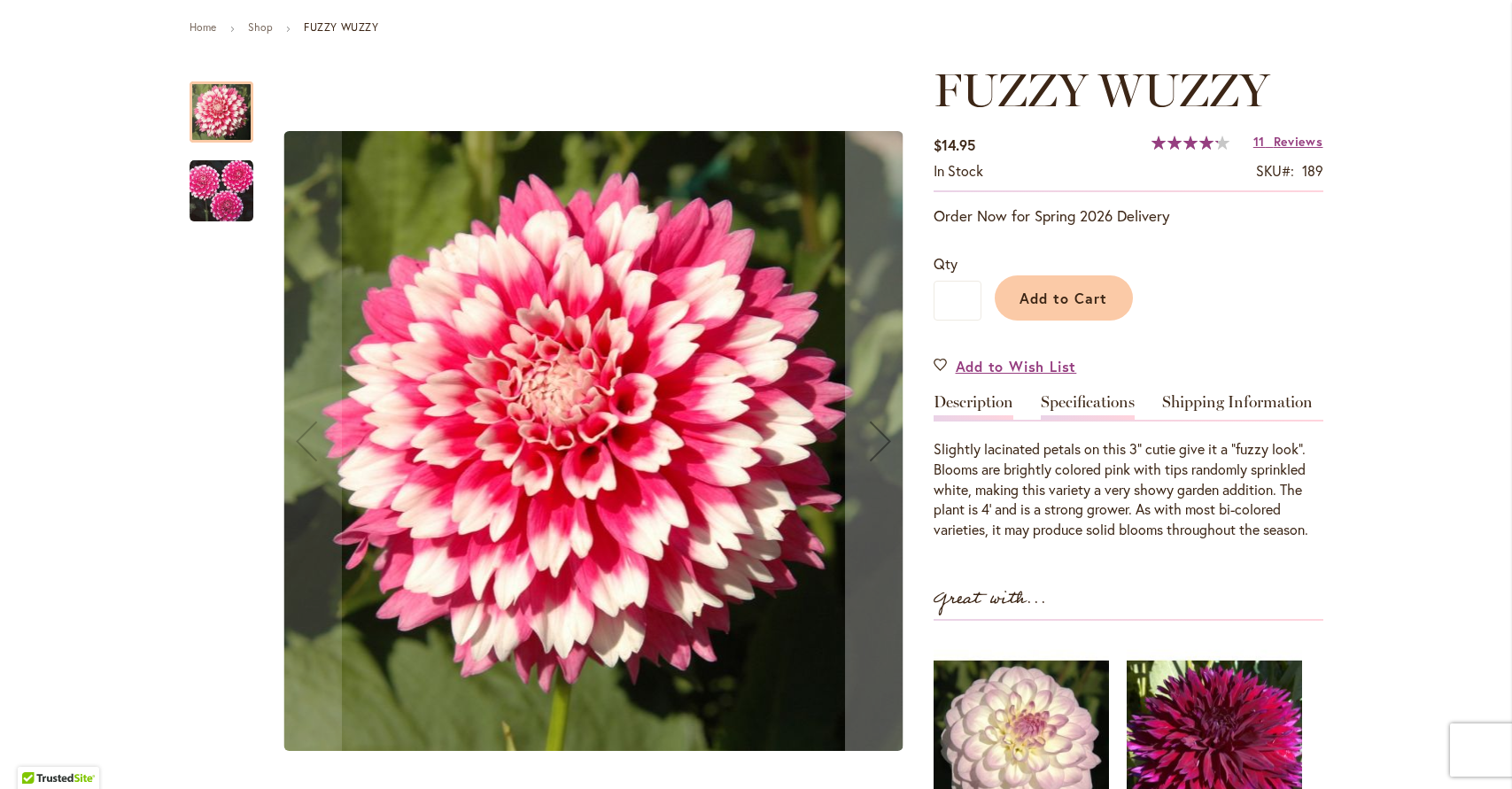
click at [1092, 409] on link "Specifications" at bounding box center [1087, 407] width 94 height 25
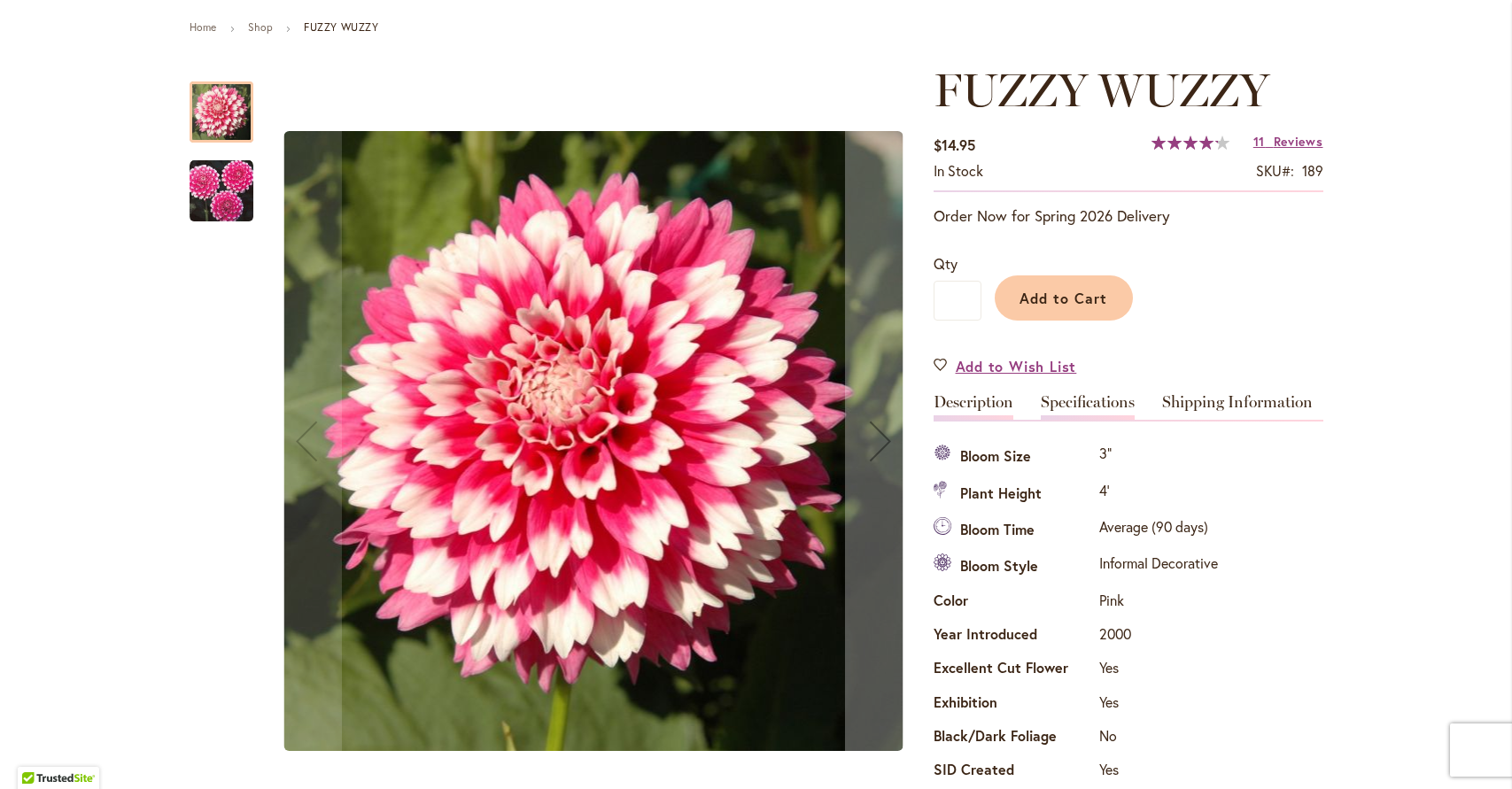
click at [985, 406] on link "Description" at bounding box center [973, 407] width 80 height 25
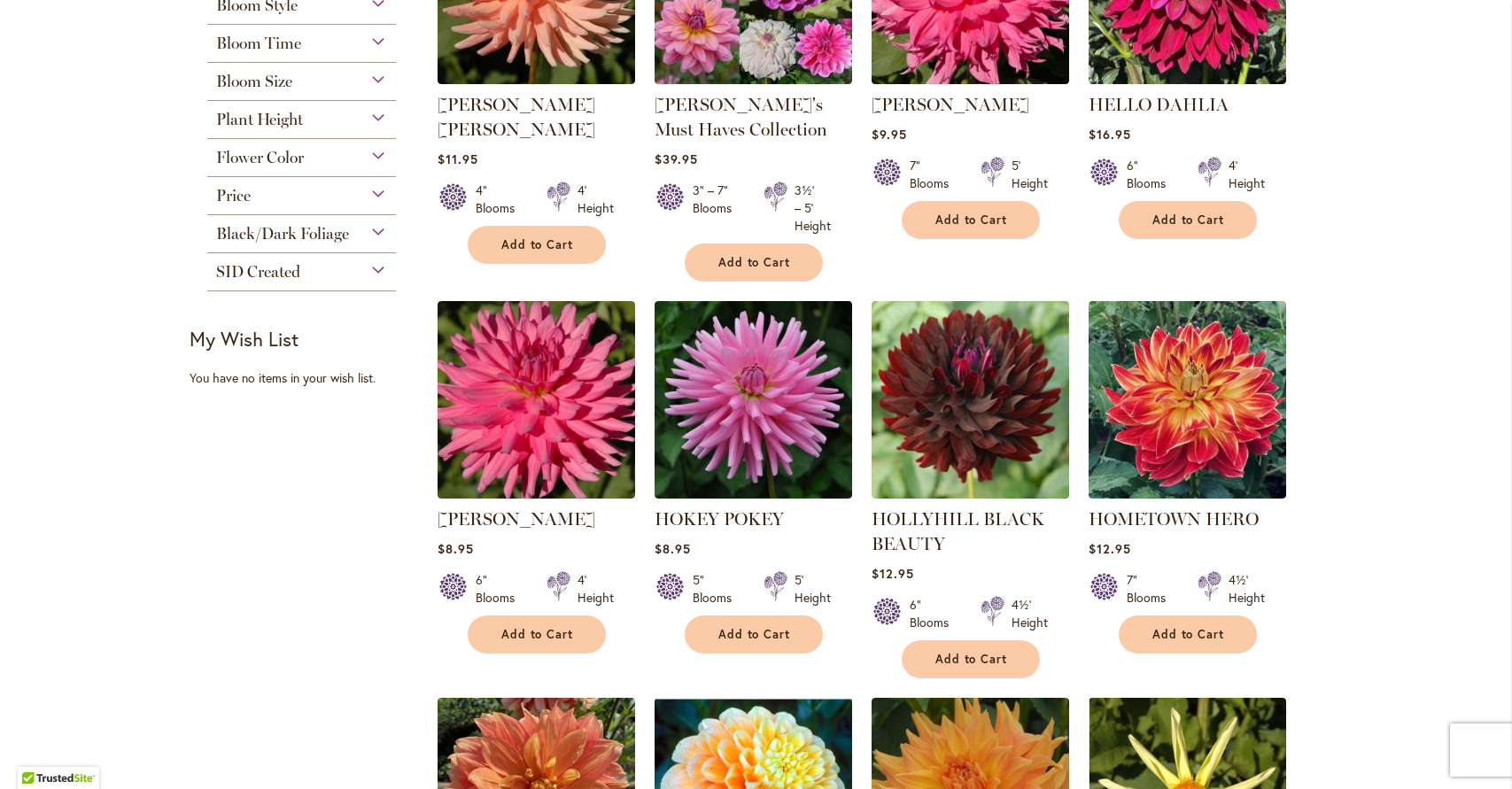
scroll to position [1598, 0]
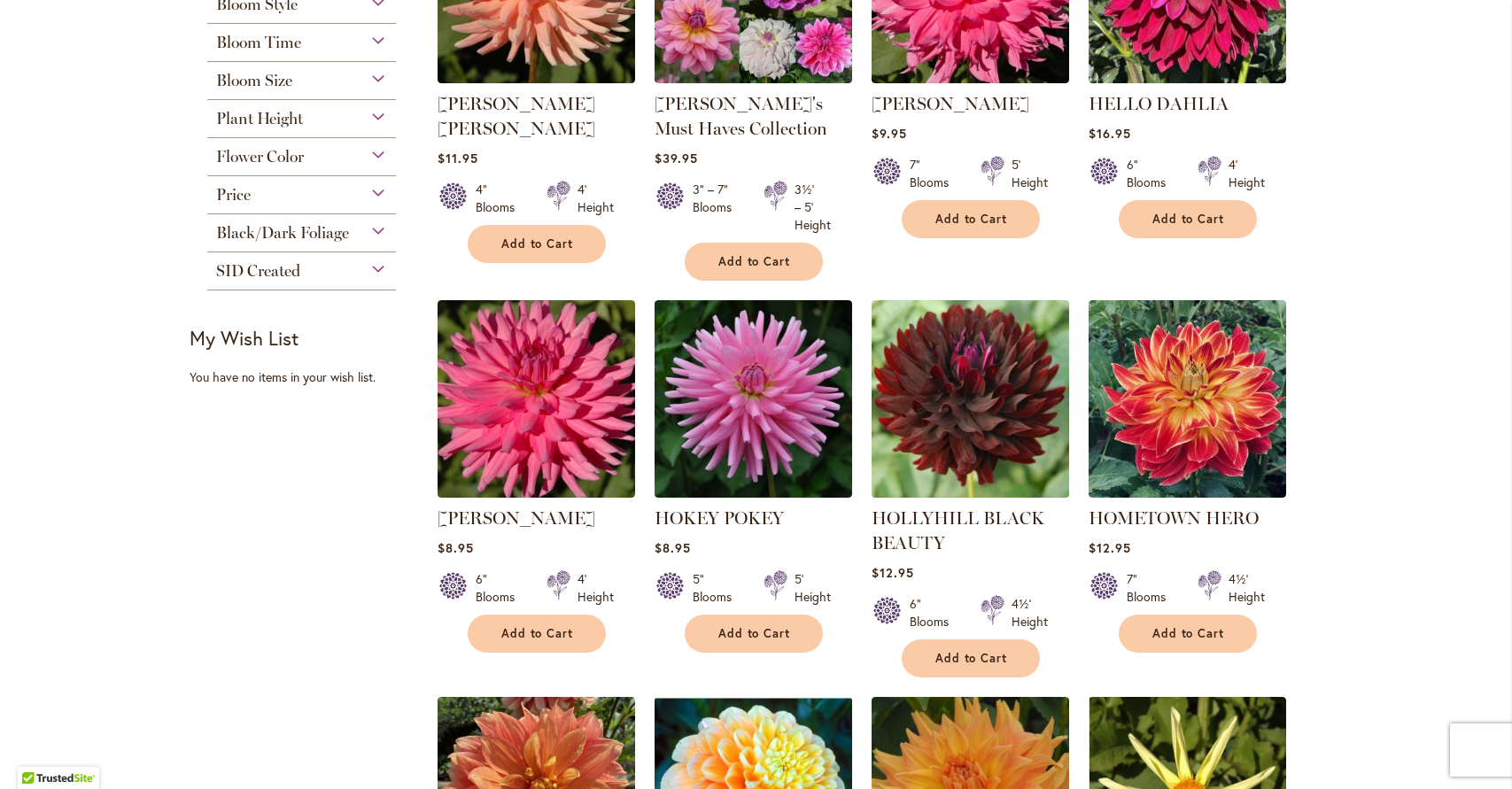
click at [959, 393] on img at bounding box center [970, 399] width 207 height 207
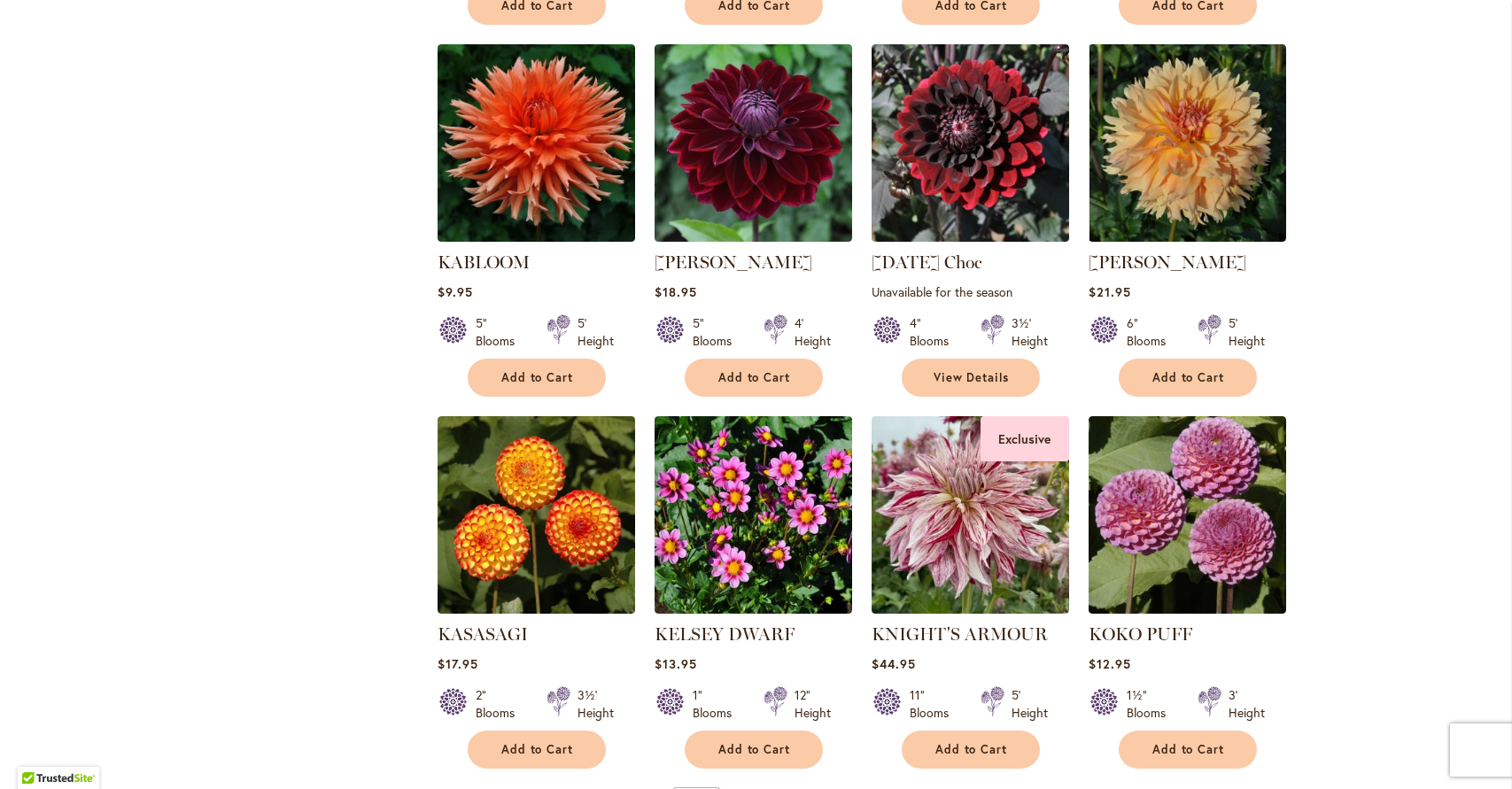
scroll to position [5675, 0]
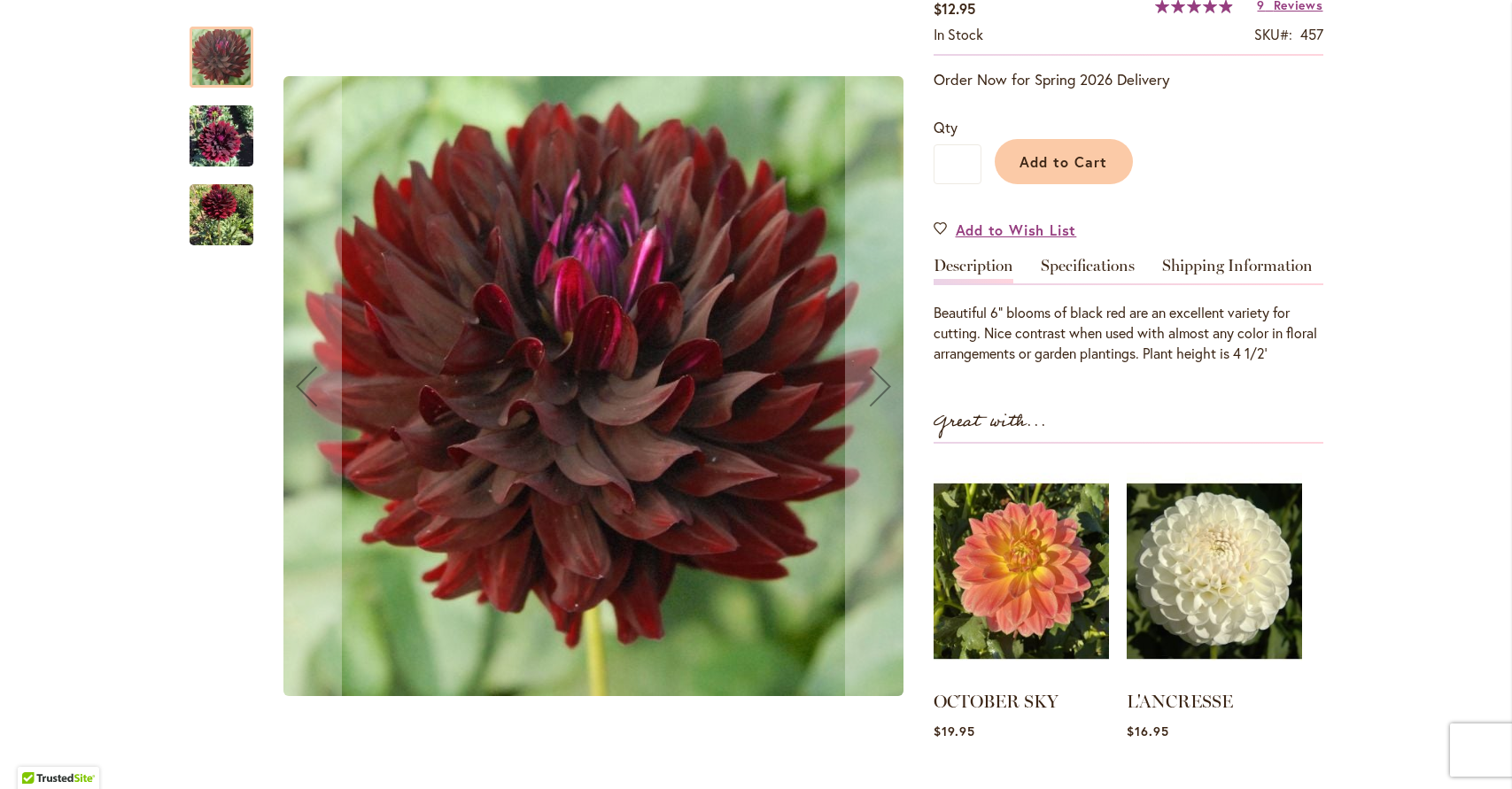
scroll to position [388, 0]
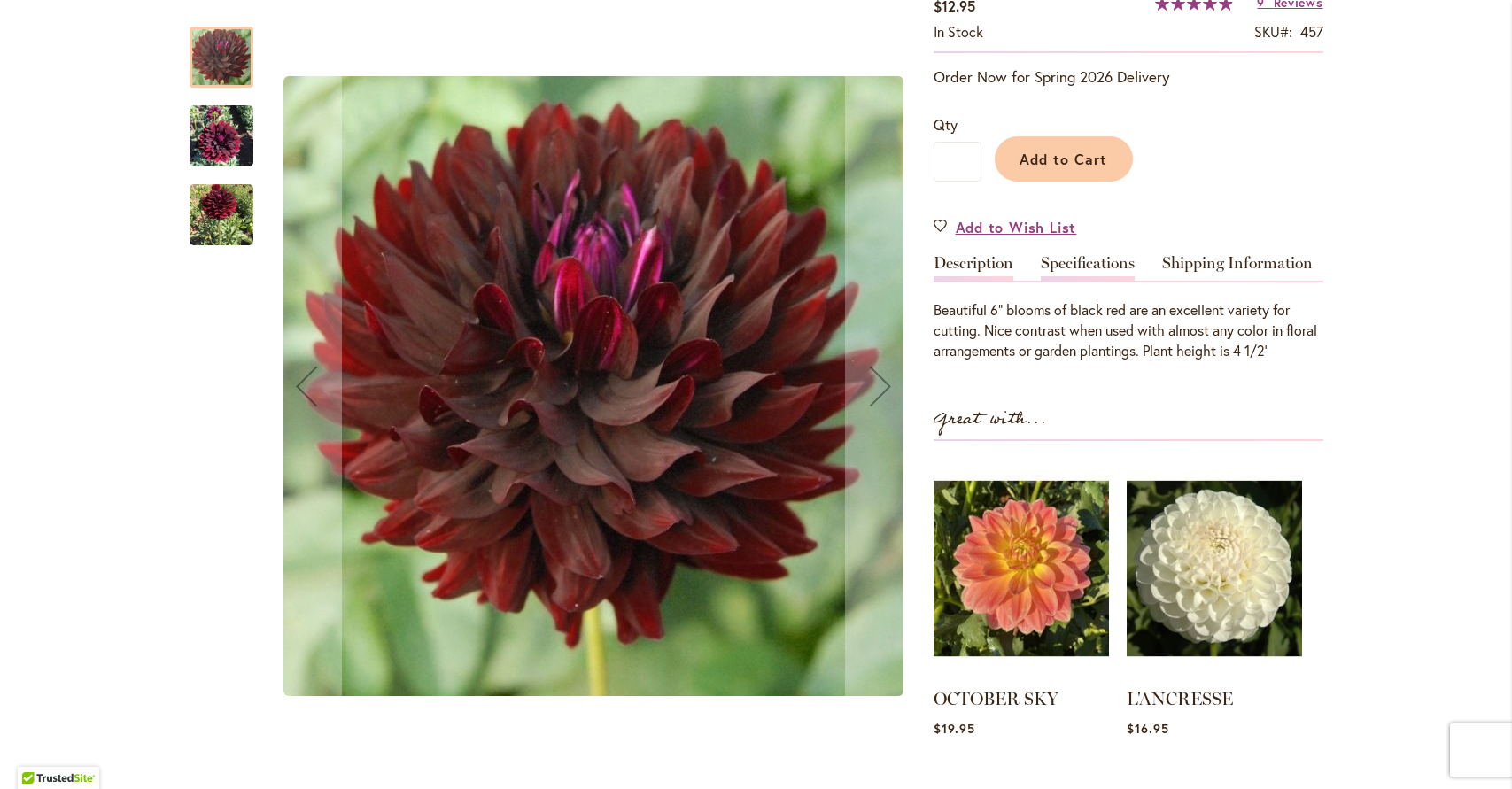
click at [1093, 265] on link "Specifications" at bounding box center [1087, 268] width 94 height 25
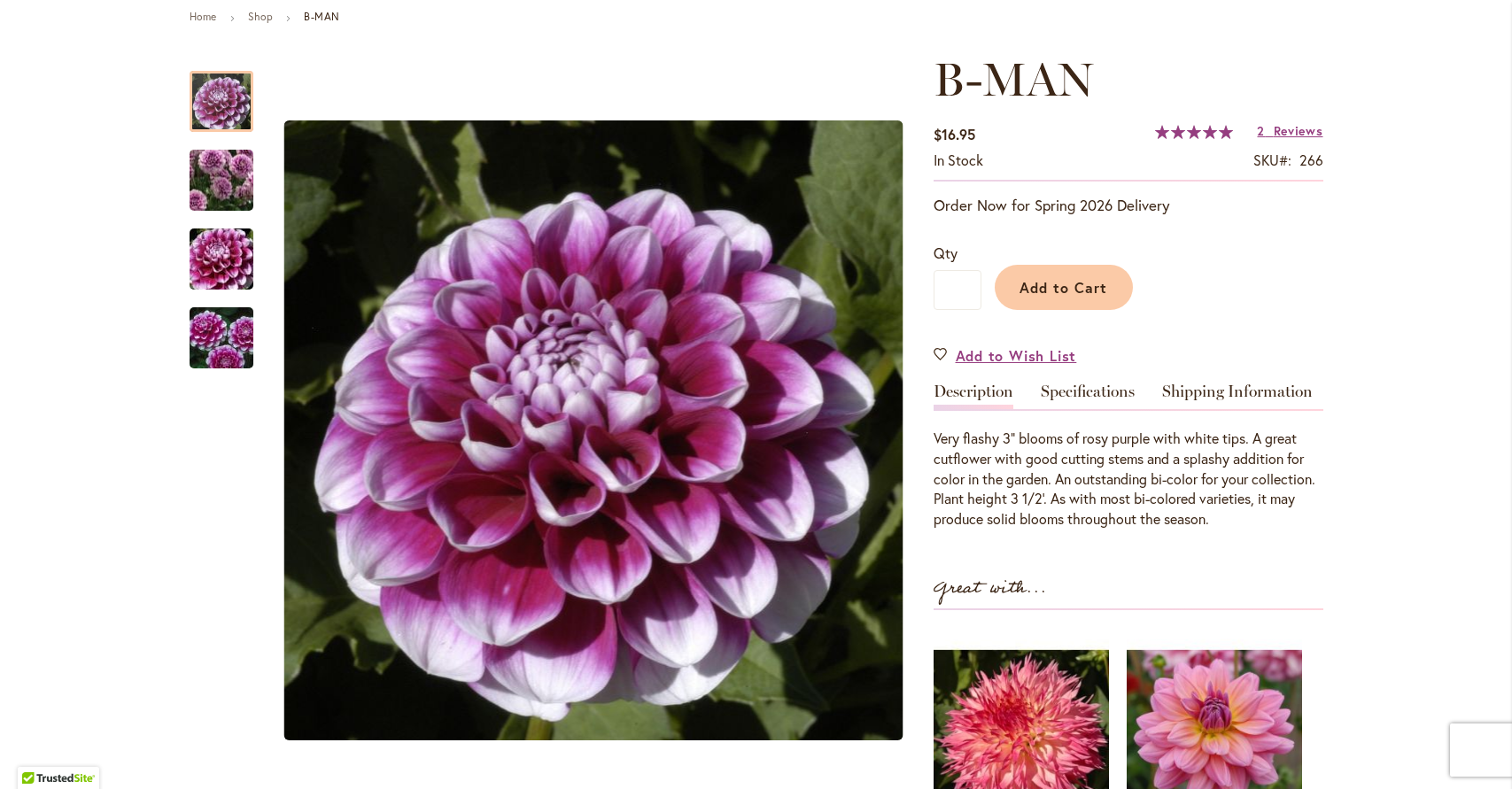
scroll to position [214, 0]
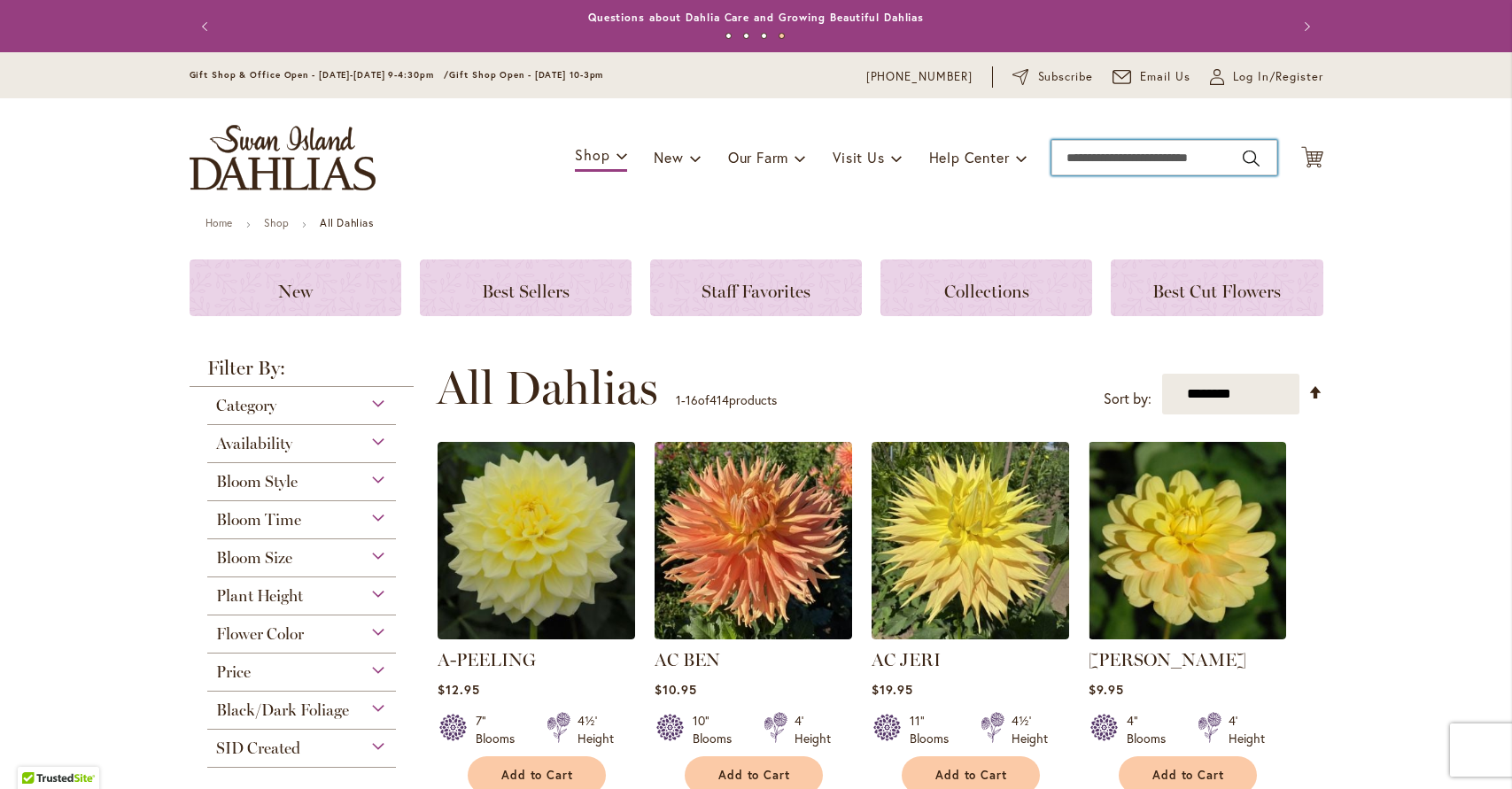
click at [1180, 161] on input "Search" at bounding box center [1164, 157] width 226 height 35
type input "**********"
